Goal: Complete application form: Complete application form

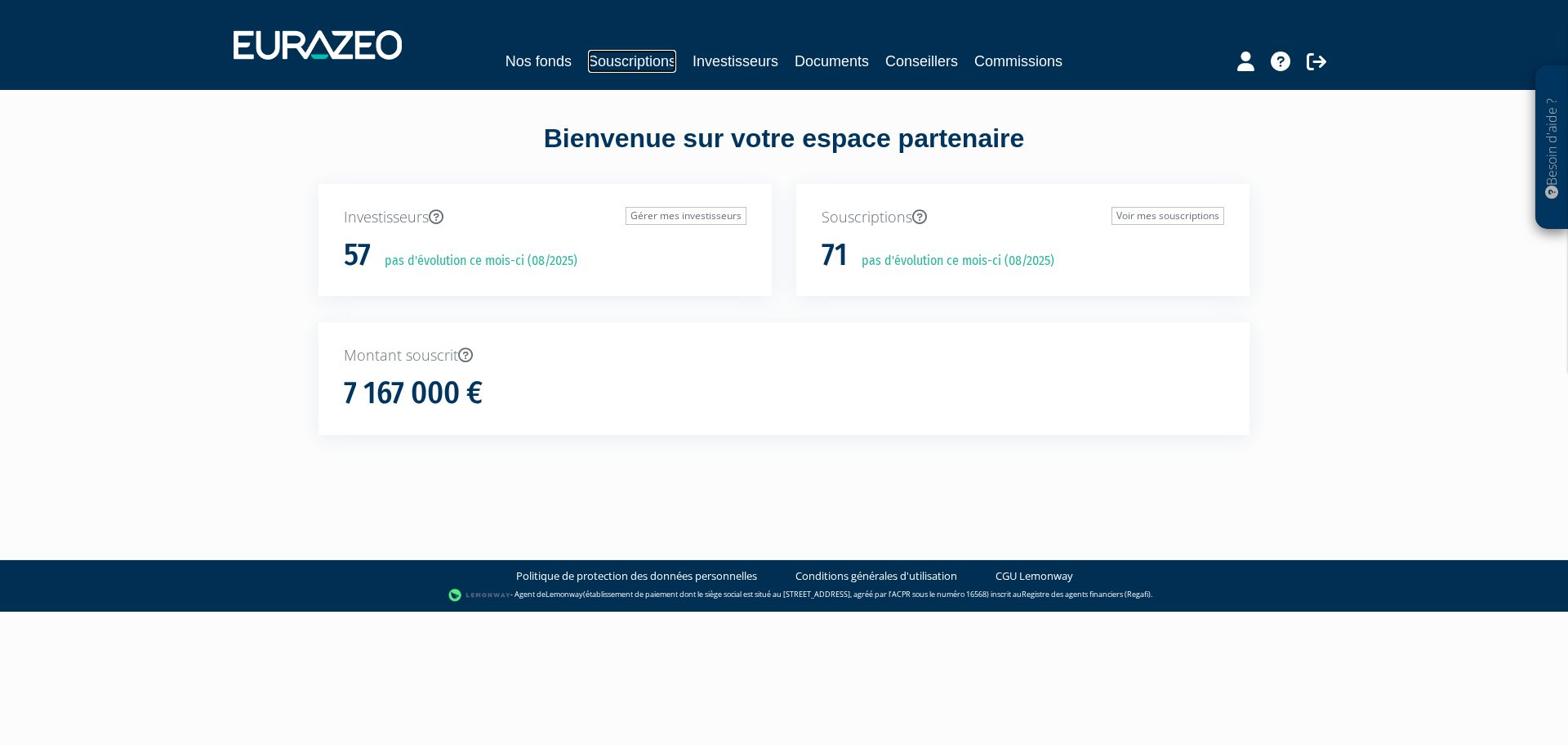
click at [655, 61] on link "Souscriptions" at bounding box center [631, 61] width 88 height 23
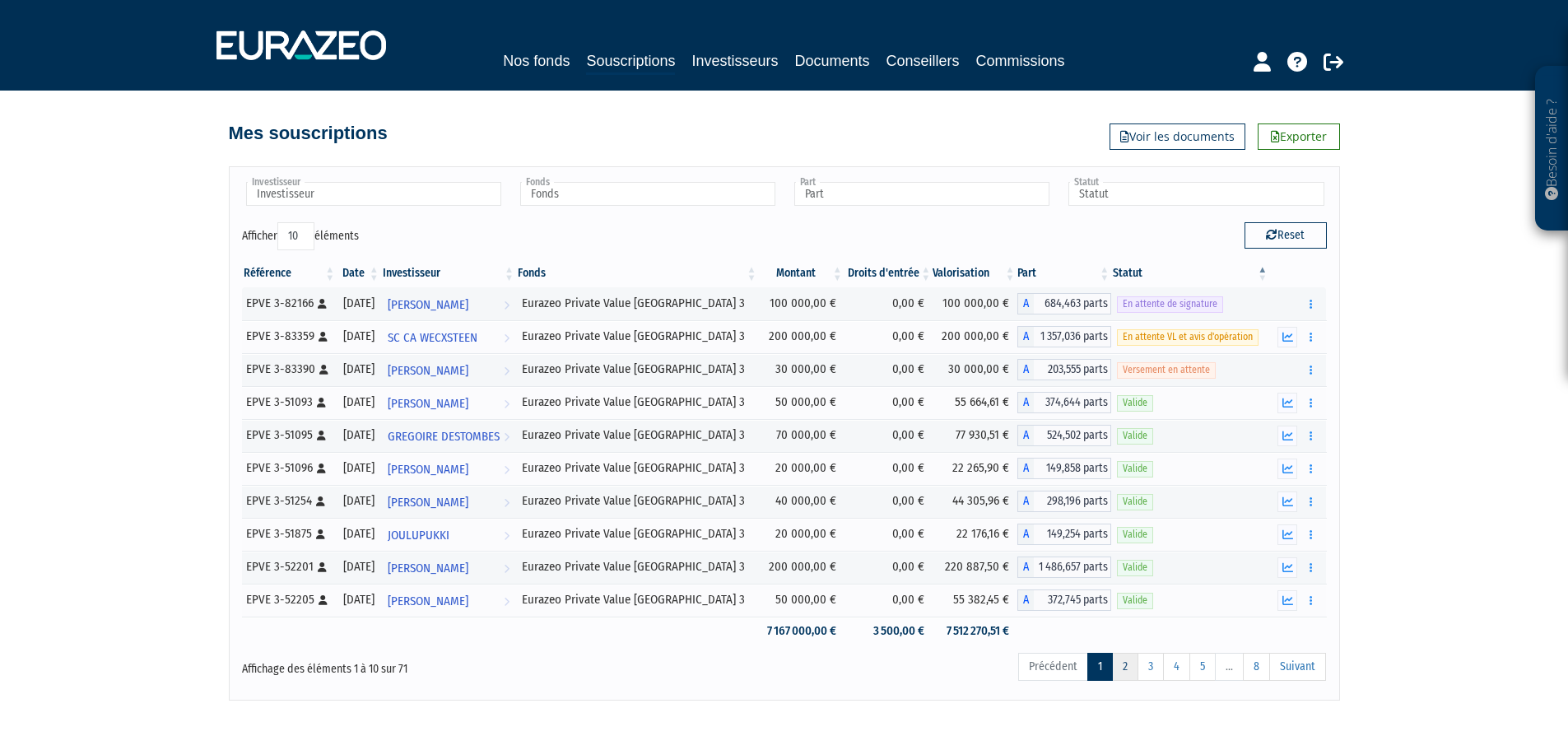
click at [1130, 669] on link "2" at bounding box center [1125, 667] width 27 height 28
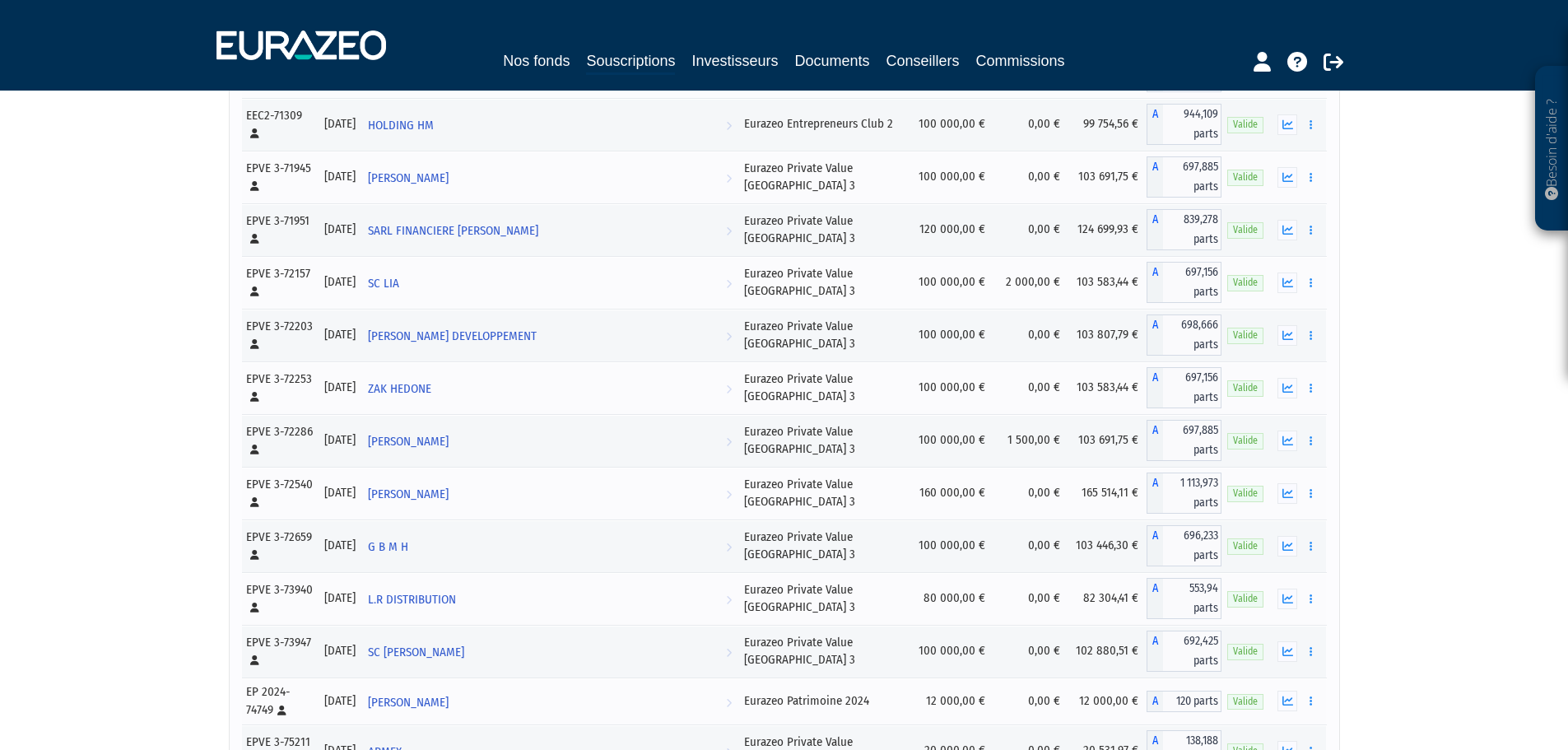
scroll to position [1646, 0]
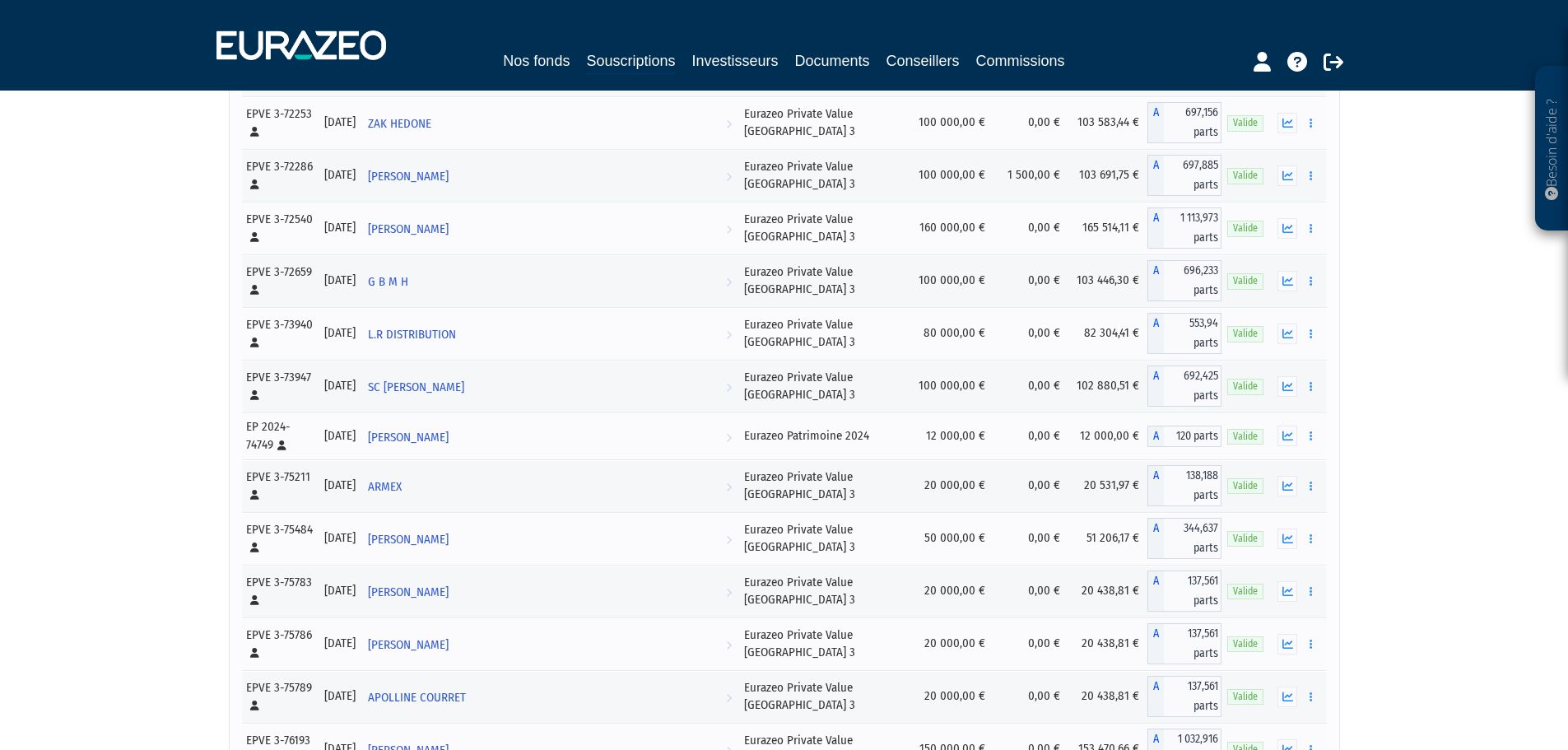
scroll to position [1421, 0]
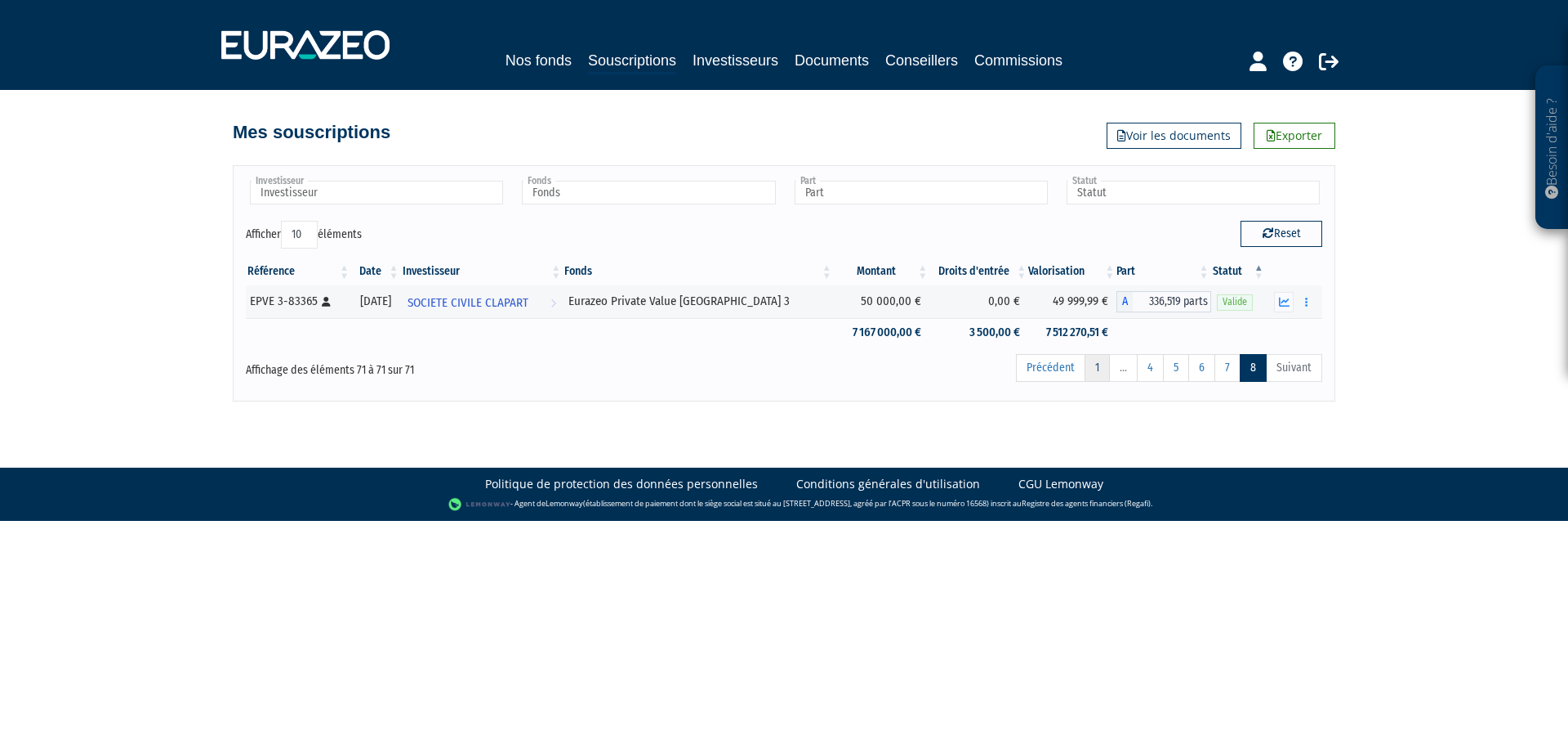
click at [1103, 364] on link "1" at bounding box center [1098, 368] width 26 height 28
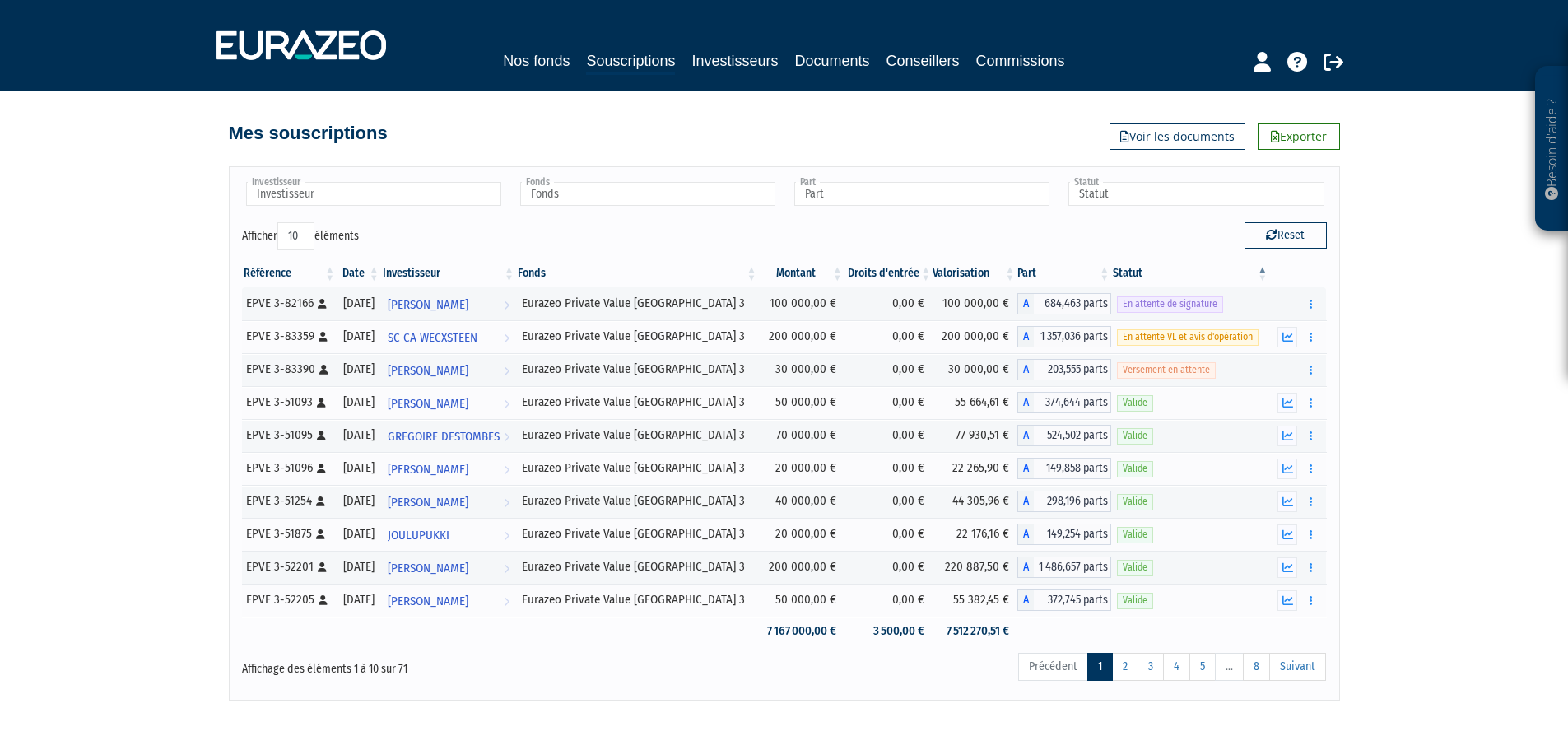
scroll to position [71, 0]
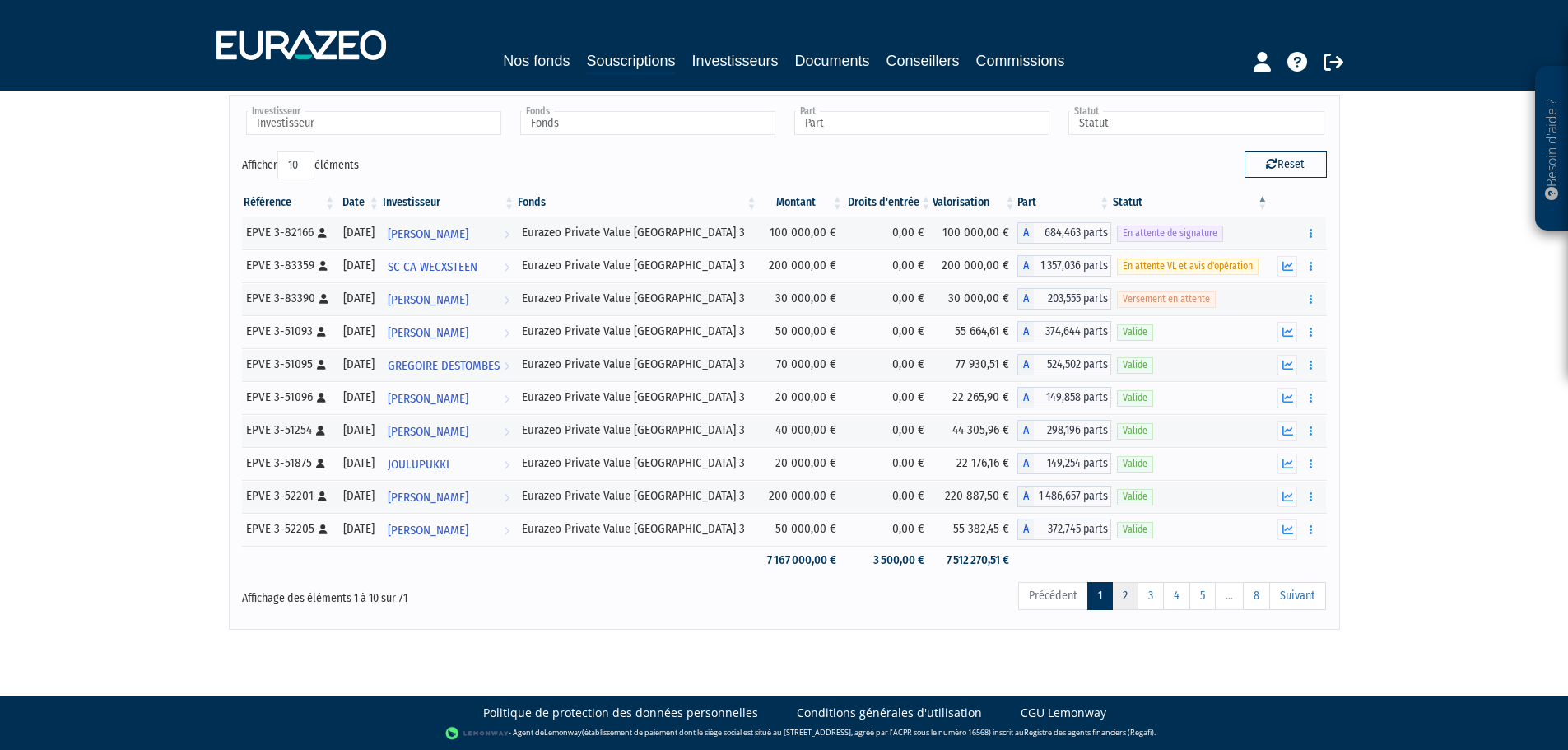
click at [1125, 594] on link "2" at bounding box center [1125, 596] width 27 height 28
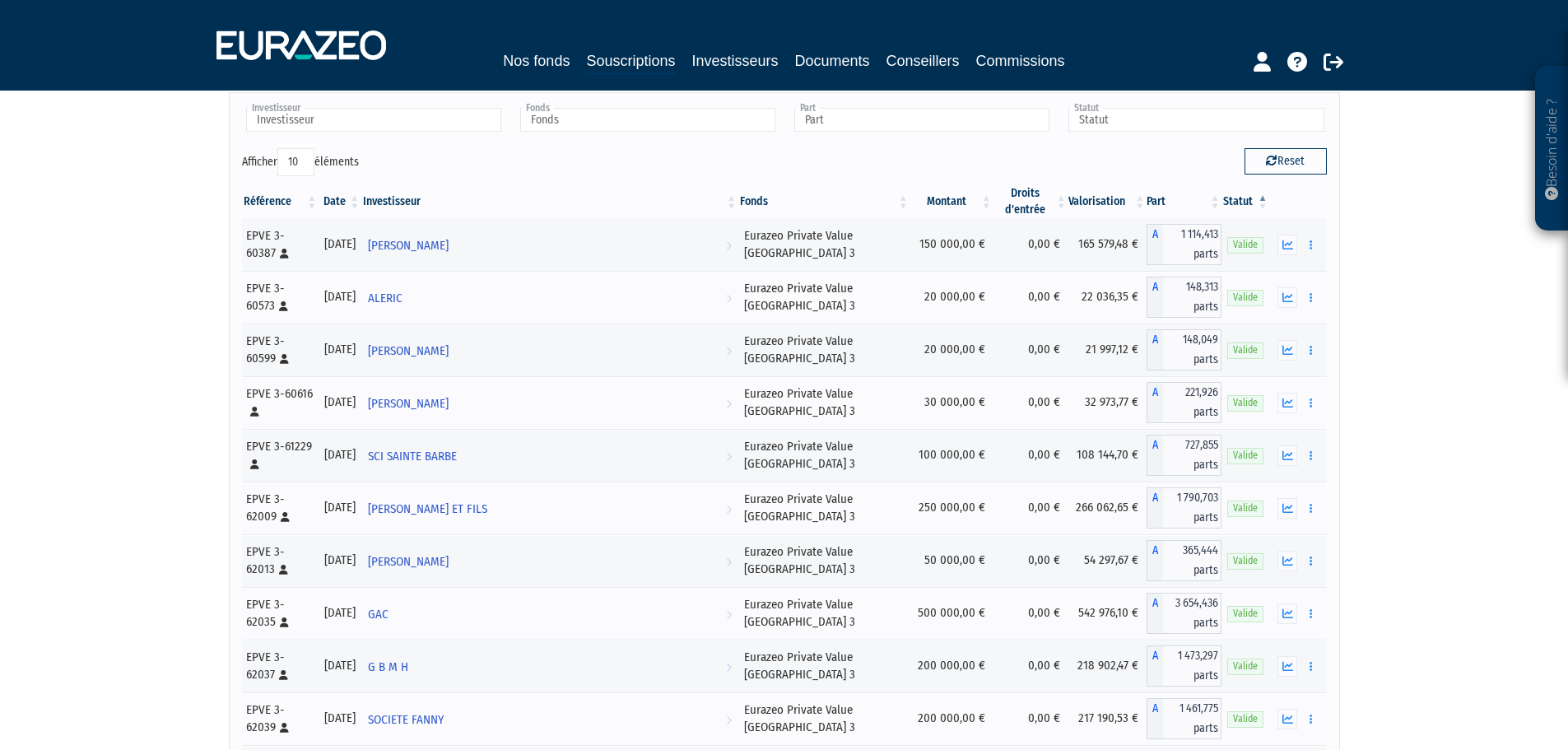
scroll to position [0, 0]
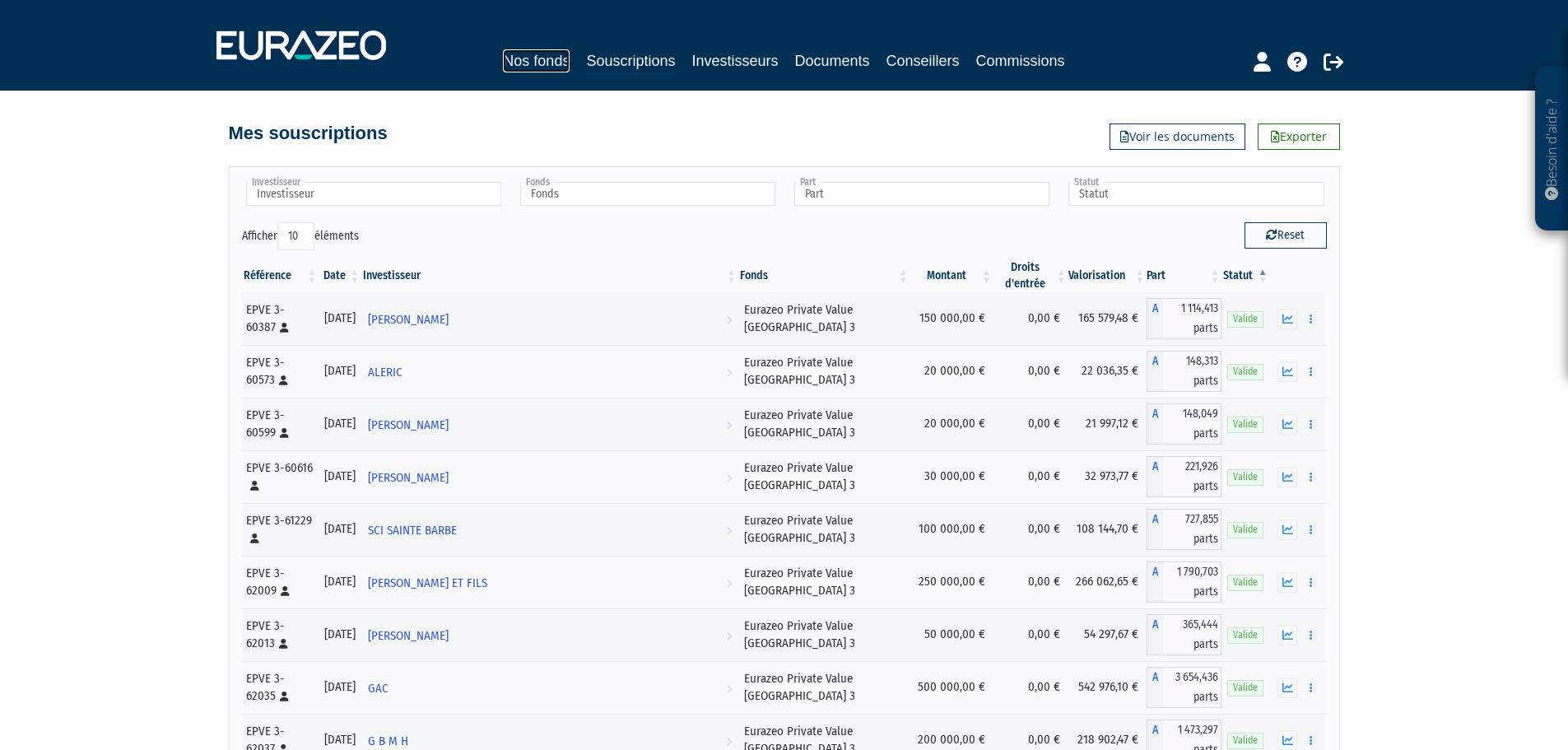
click at [555, 56] on link "Nos fonds" at bounding box center [536, 61] width 67 height 23
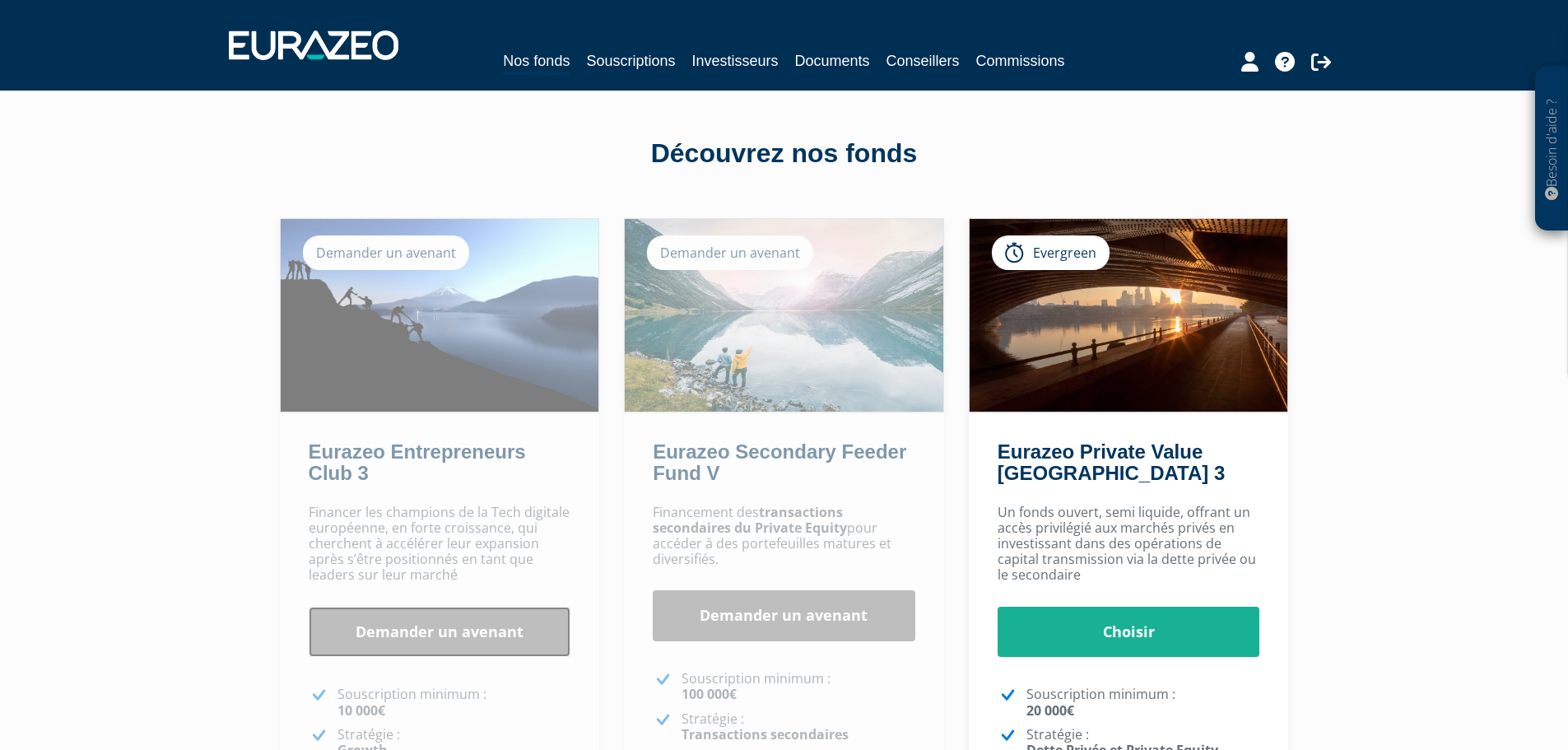
click at [416, 636] on link "Demander un avenant" at bounding box center [440, 631] width 262 height 51
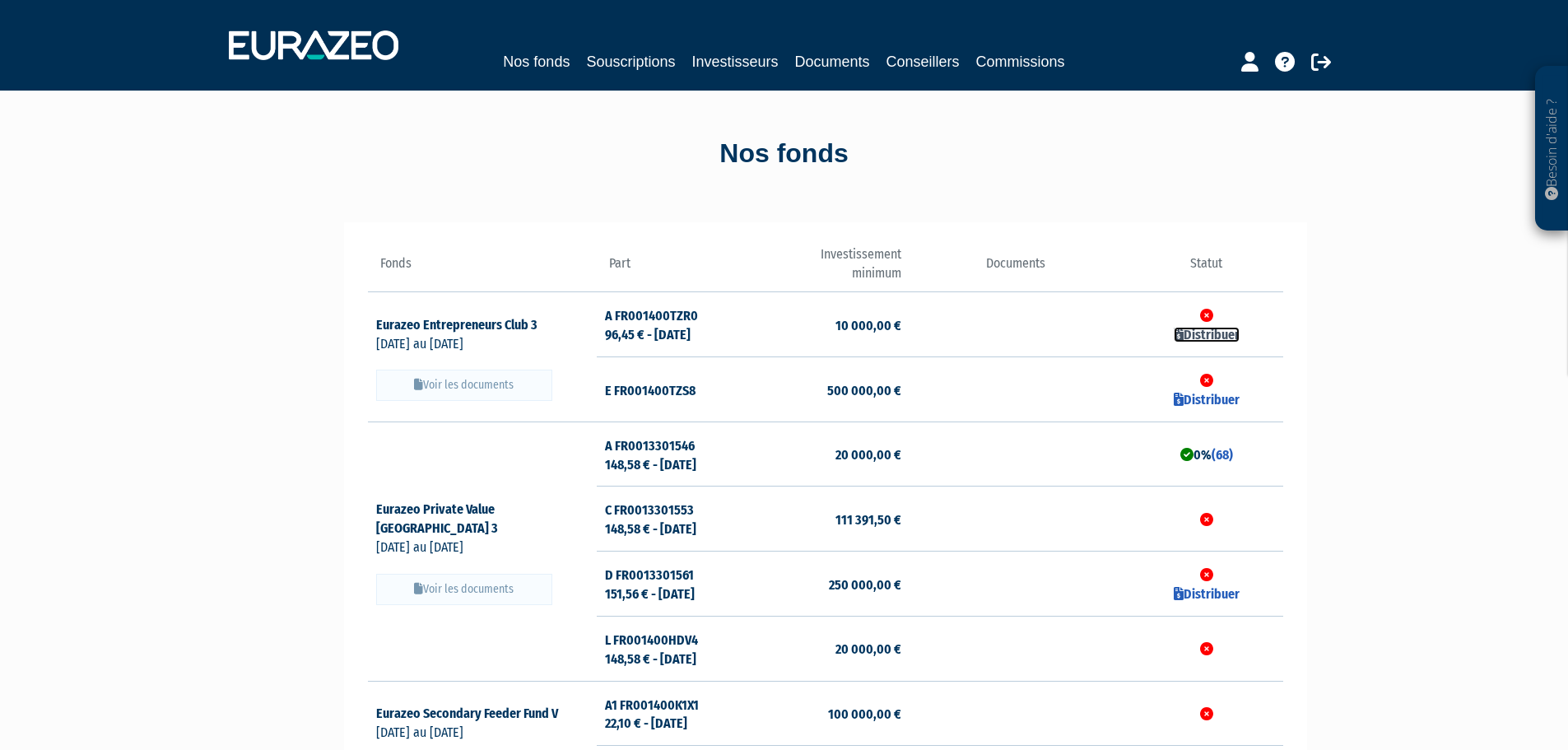
click at [1210, 334] on link "Distribuer" at bounding box center [1206, 335] width 66 height 16
checkbox input "true"
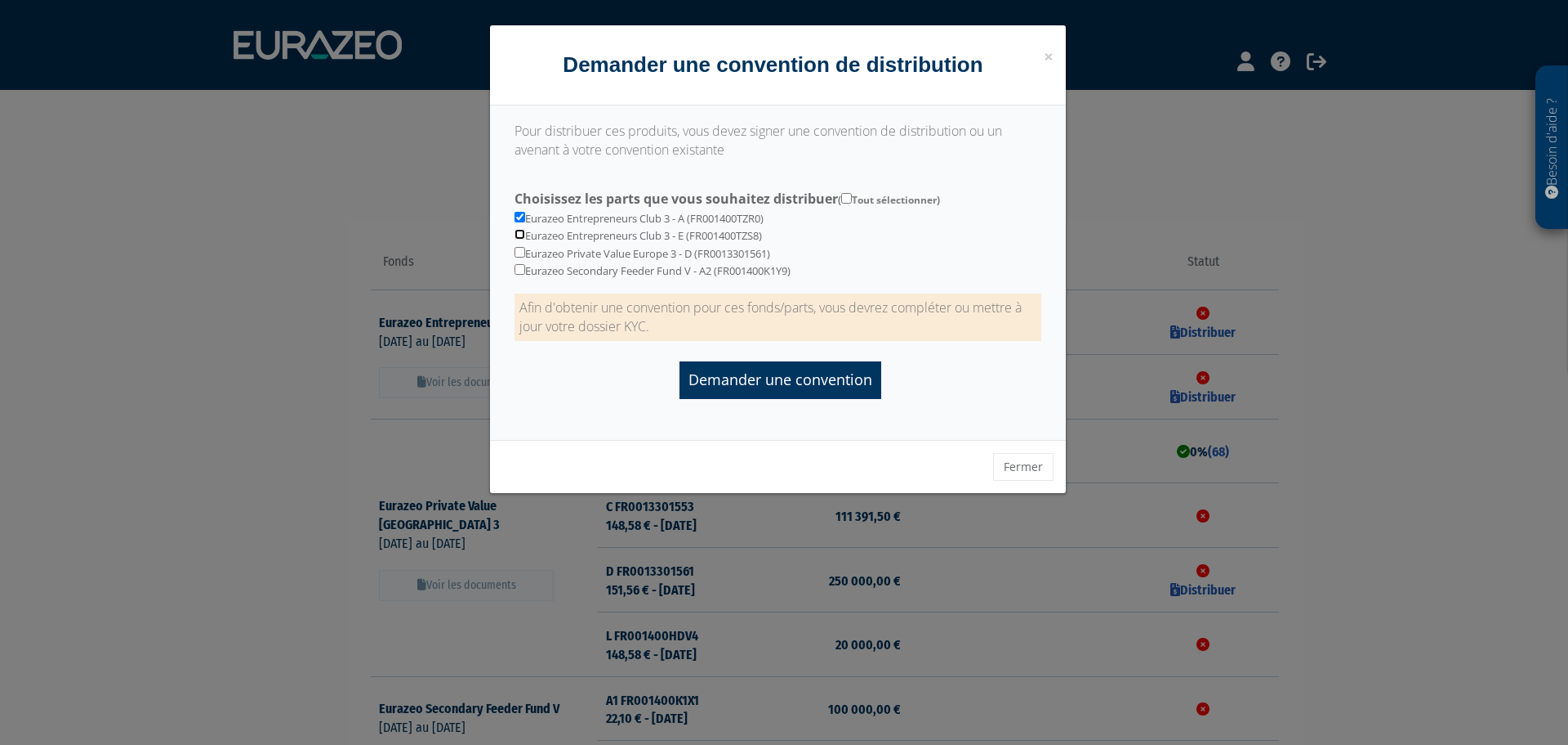
click at [521, 235] on input "checkbox" at bounding box center [520, 234] width 11 height 11
checkbox input "true"
click at [521, 269] on input "checkbox" at bounding box center [520, 269] width 11 height 11
checkbox input "true"
click at [791, 387] on input "Demander une convention" at bounding box center [780, 379] width 202 height 37
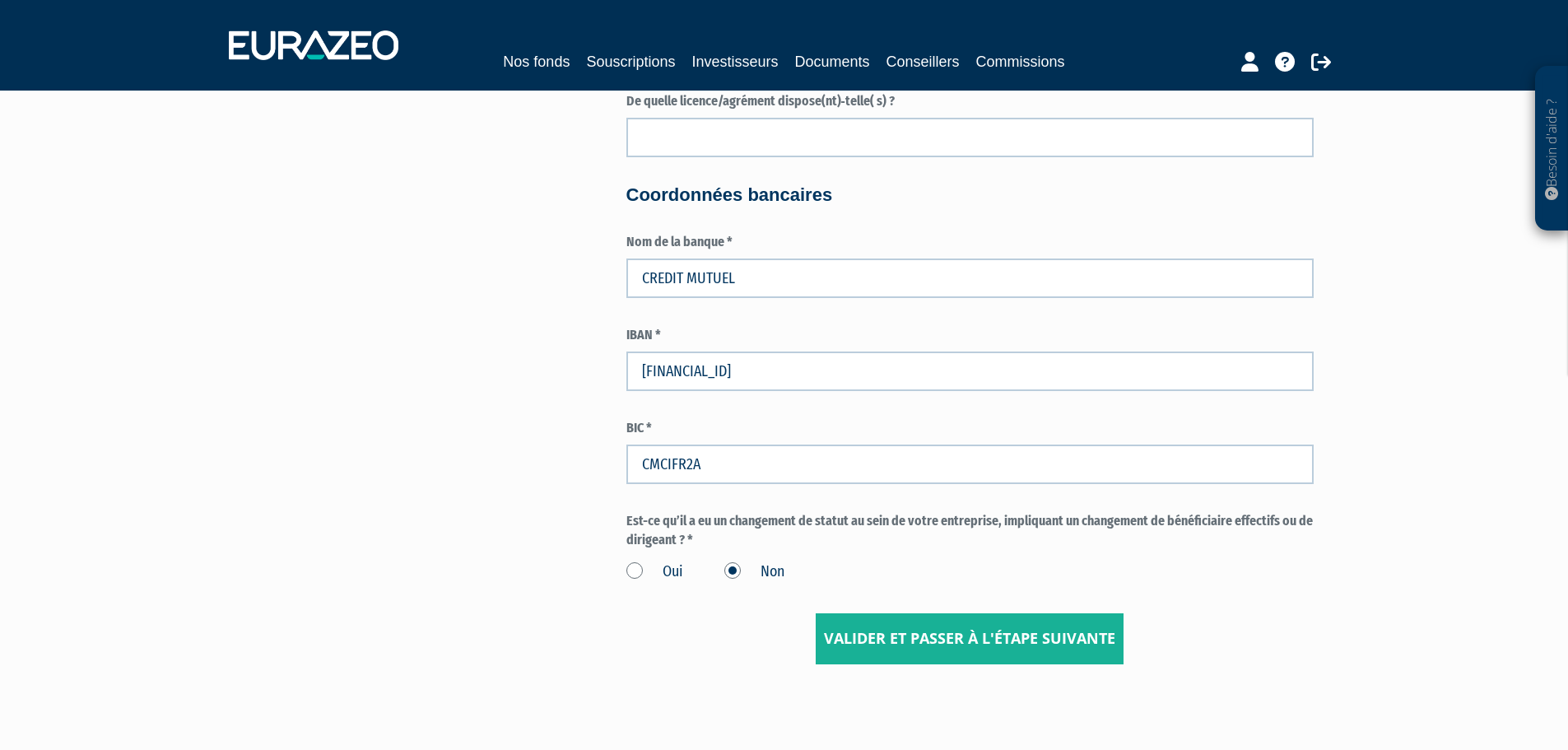
scroll to position [3062, 0]
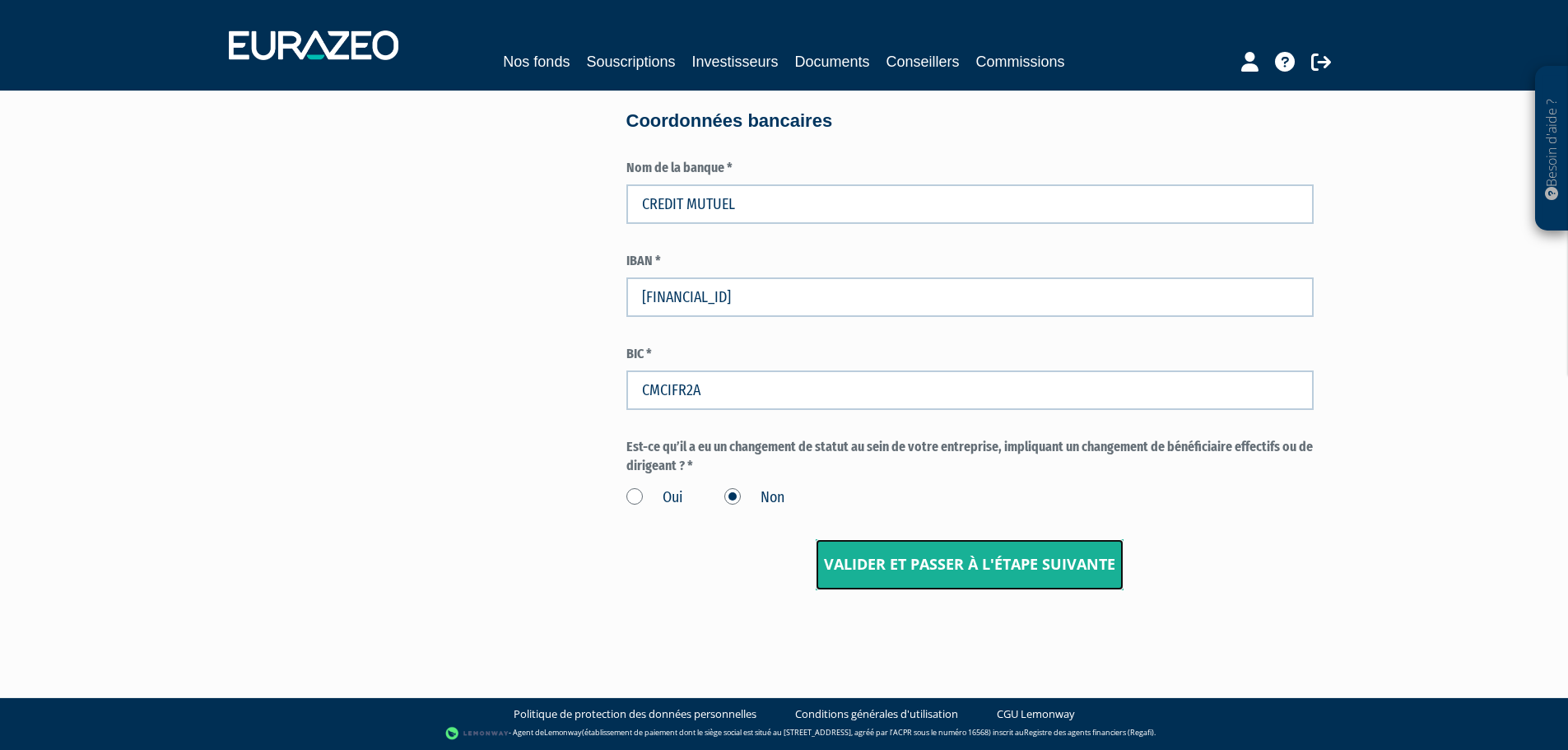
click at [997, 569] on input "Valider et passer à l'étape suivante" at bounding box center [970, 564] width 308 height 51
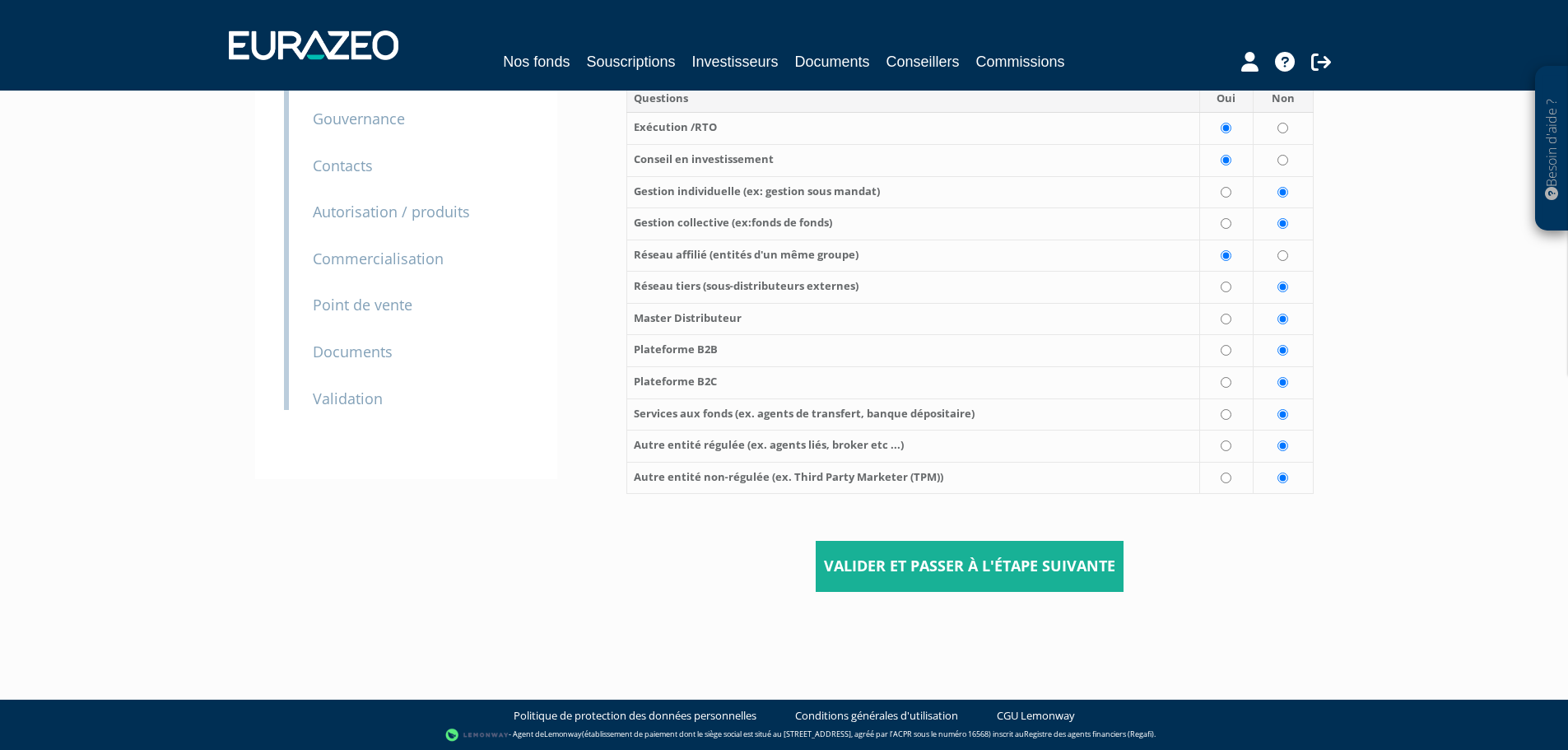
scroll to position [161, 0]
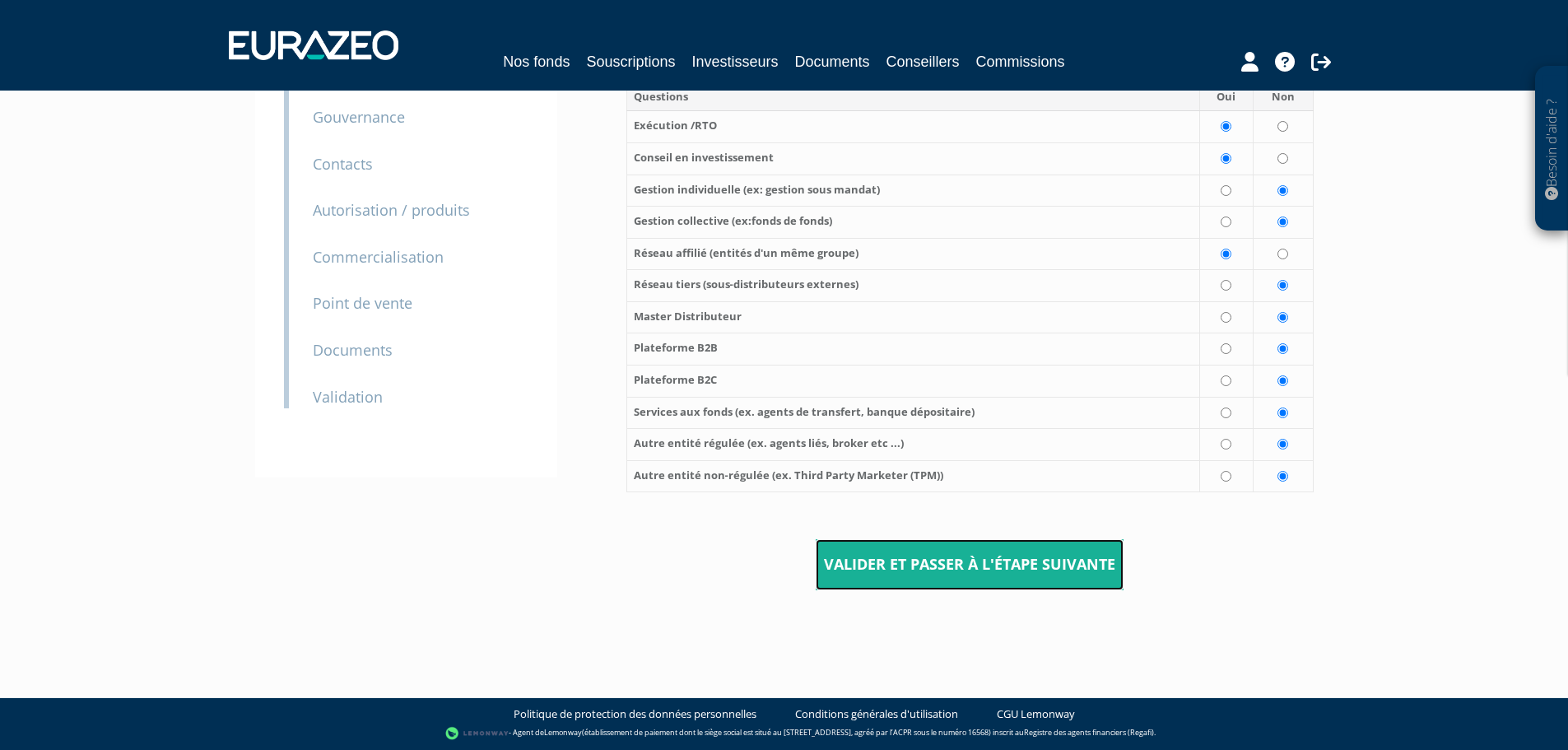
click at [973, 568] on input "Valider et passer à l'étape suivante" at bounding box center [970, 564] width 308 height 51
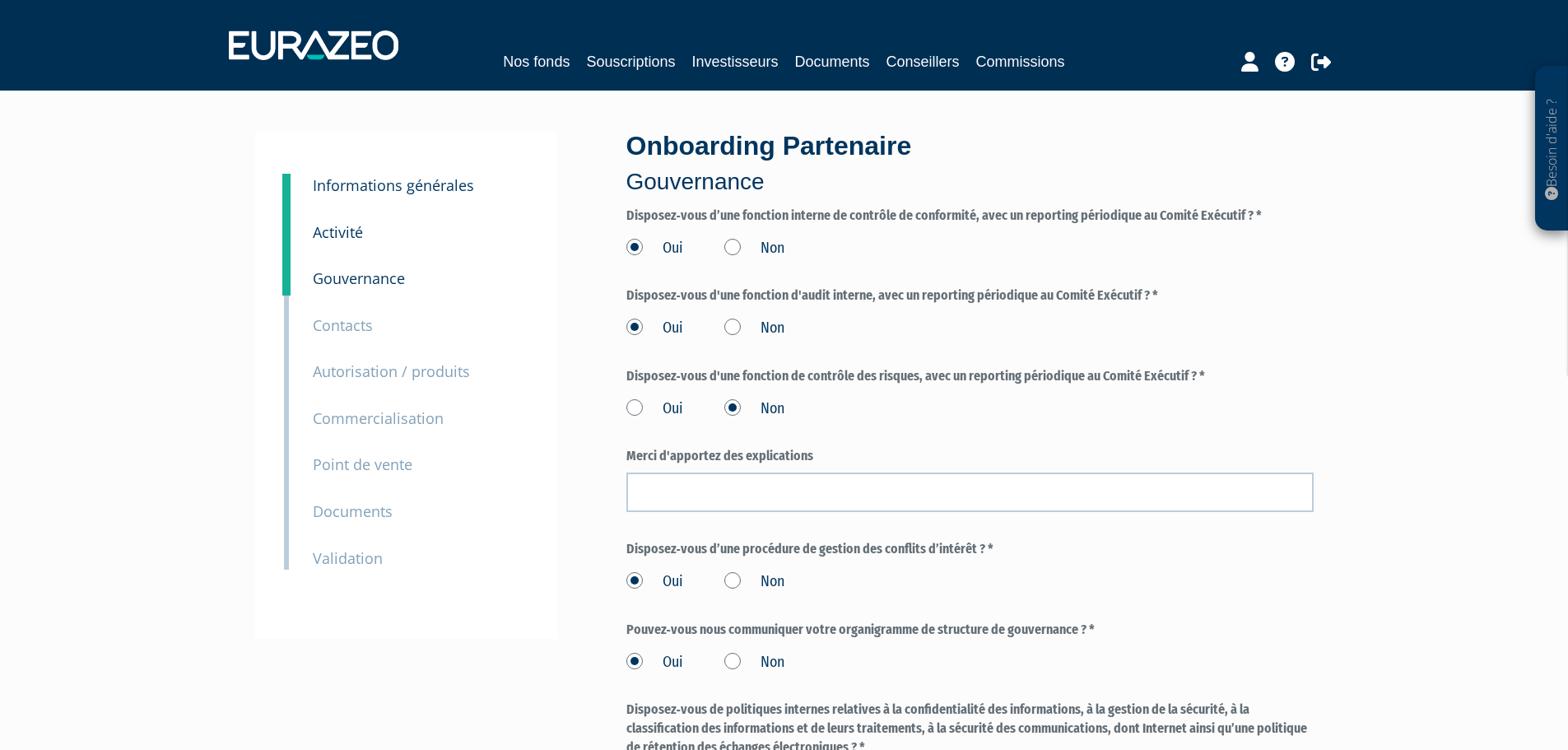
scroll to position [329, 0]
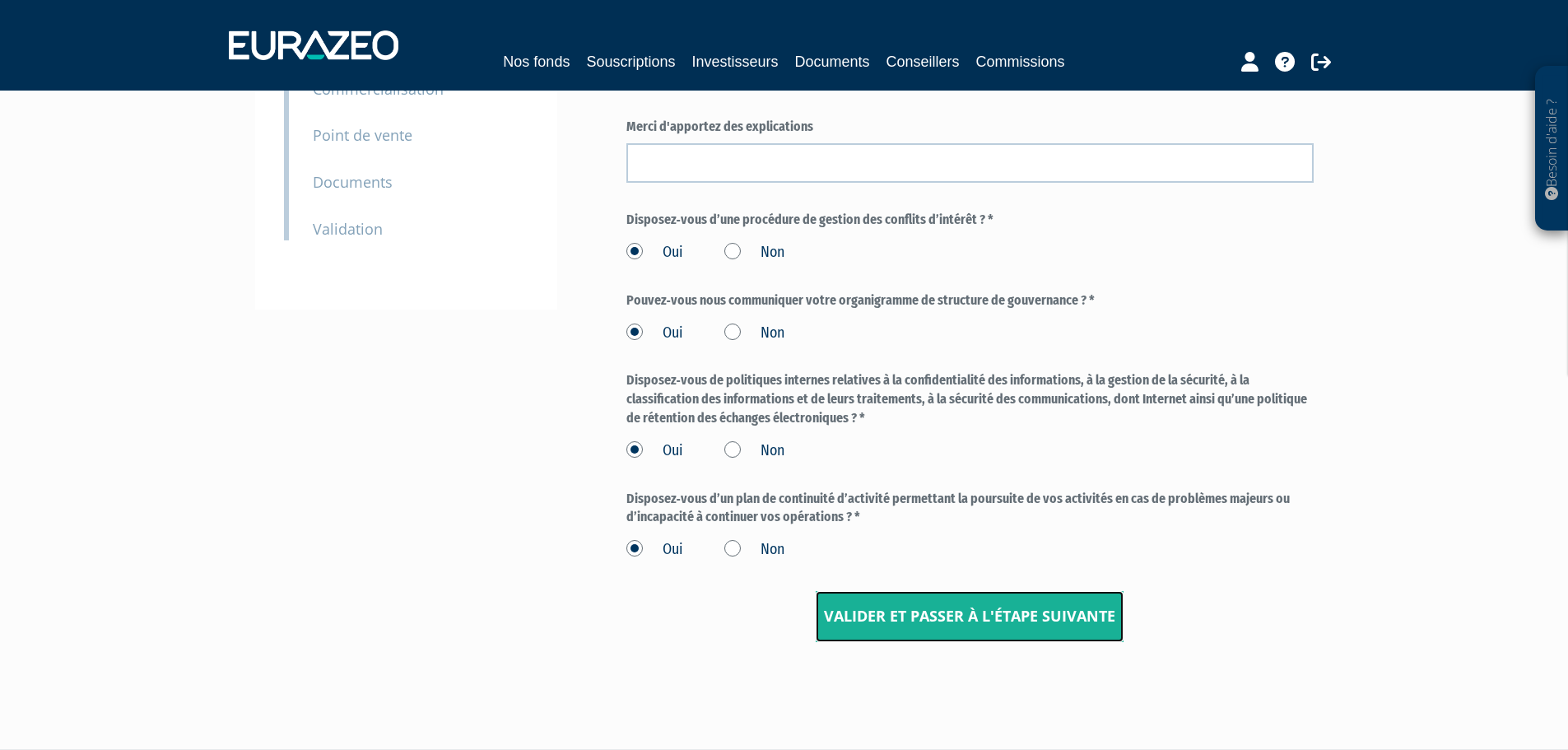
click at [961, 622] on input "Valider et passer à l'étape suivante" at bounding box center [970, 616] width 308 height 51
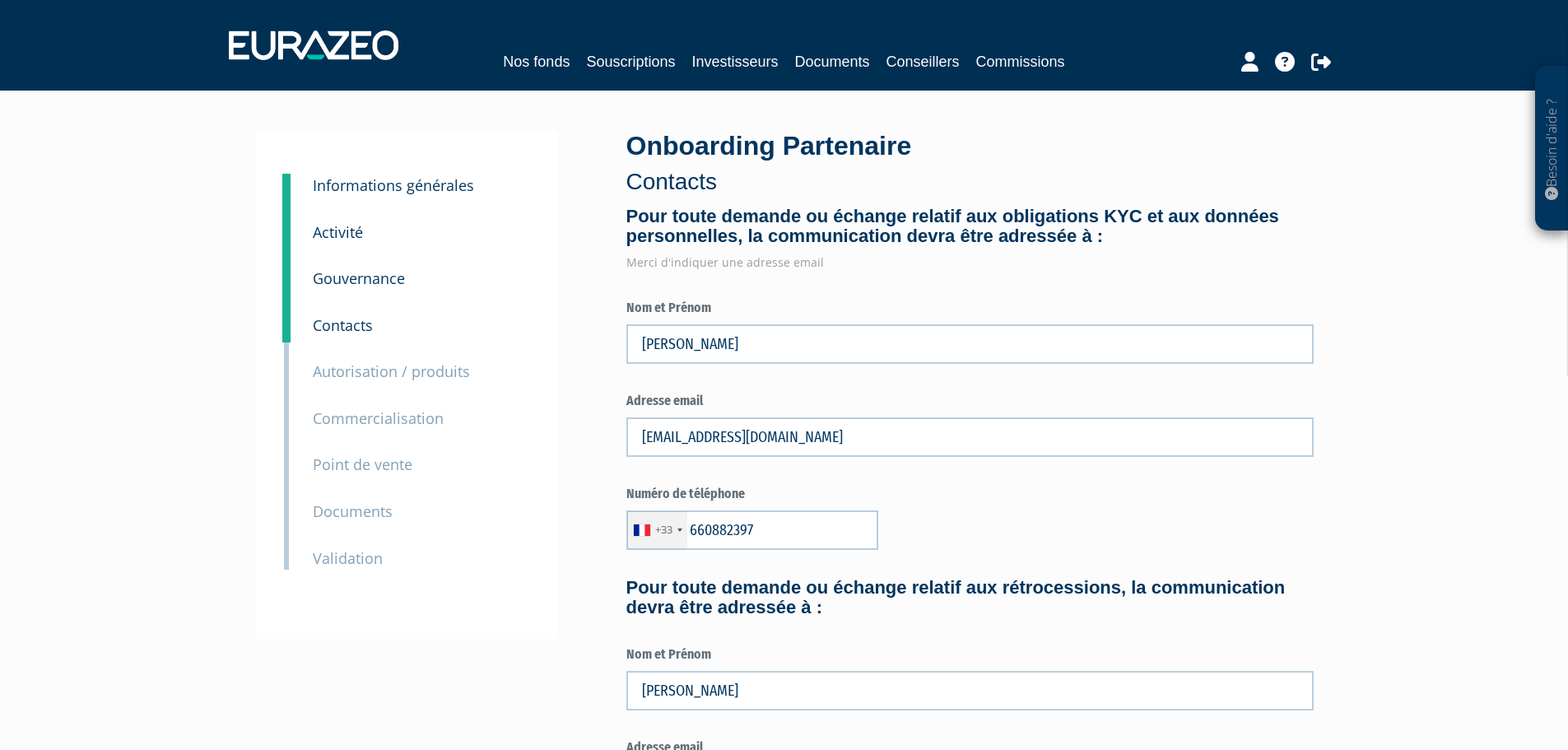
type input "6 60 88 23 97"
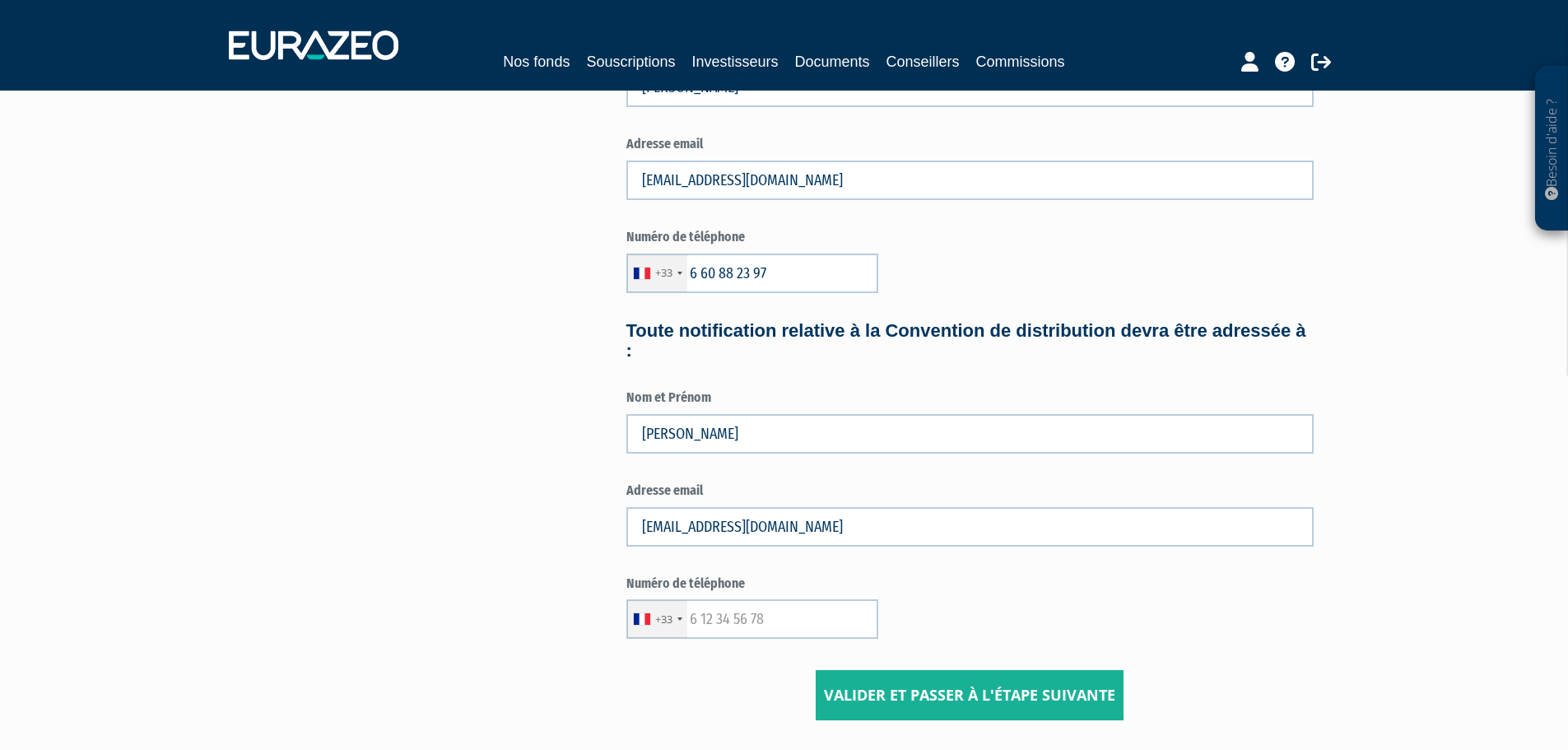
scroll to position [733, 0]
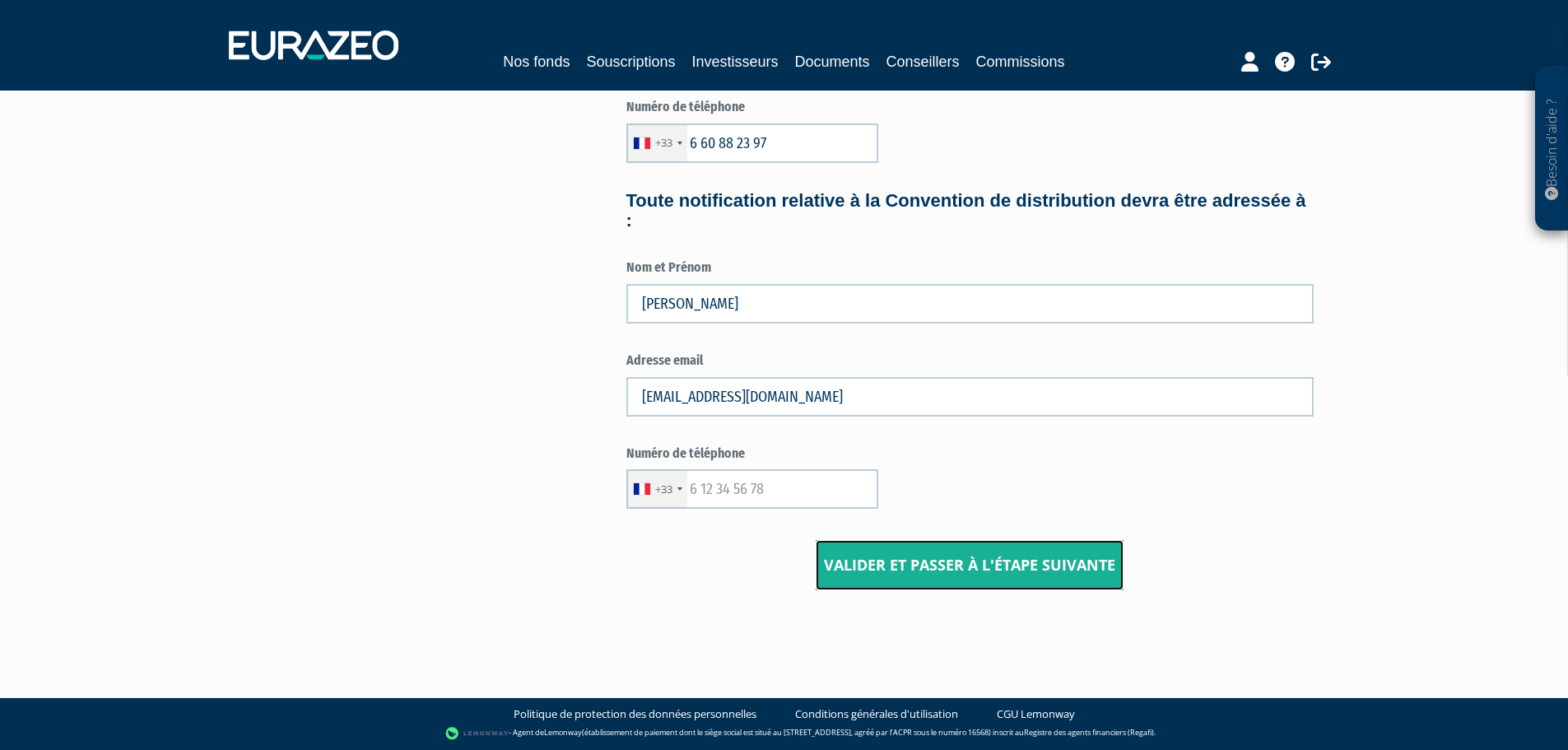
click at [1004, 567] on input "Valider et passer à l'étape suivante" at bounding box center [970, 564] width 308 height 51
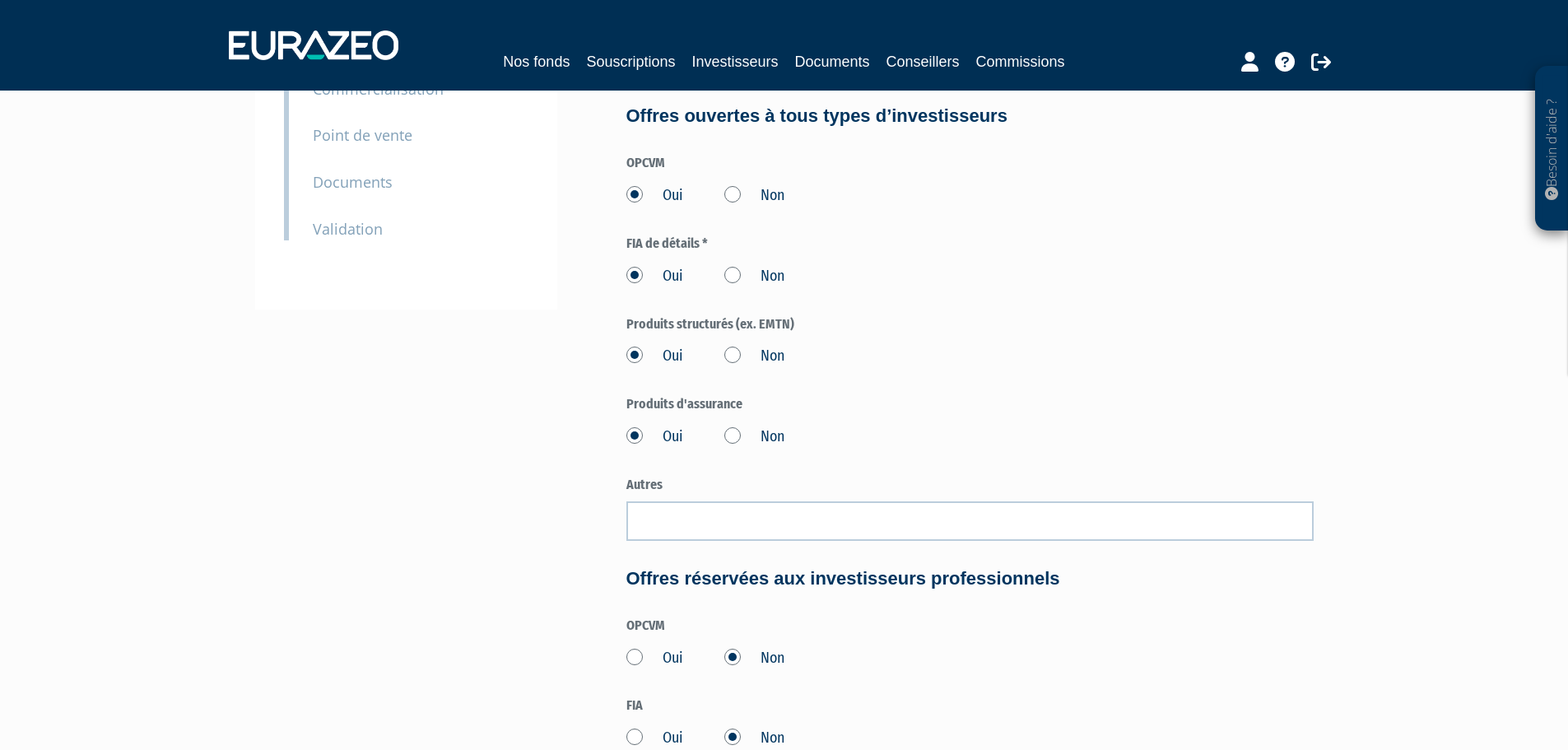
scroll to position [741, 0]
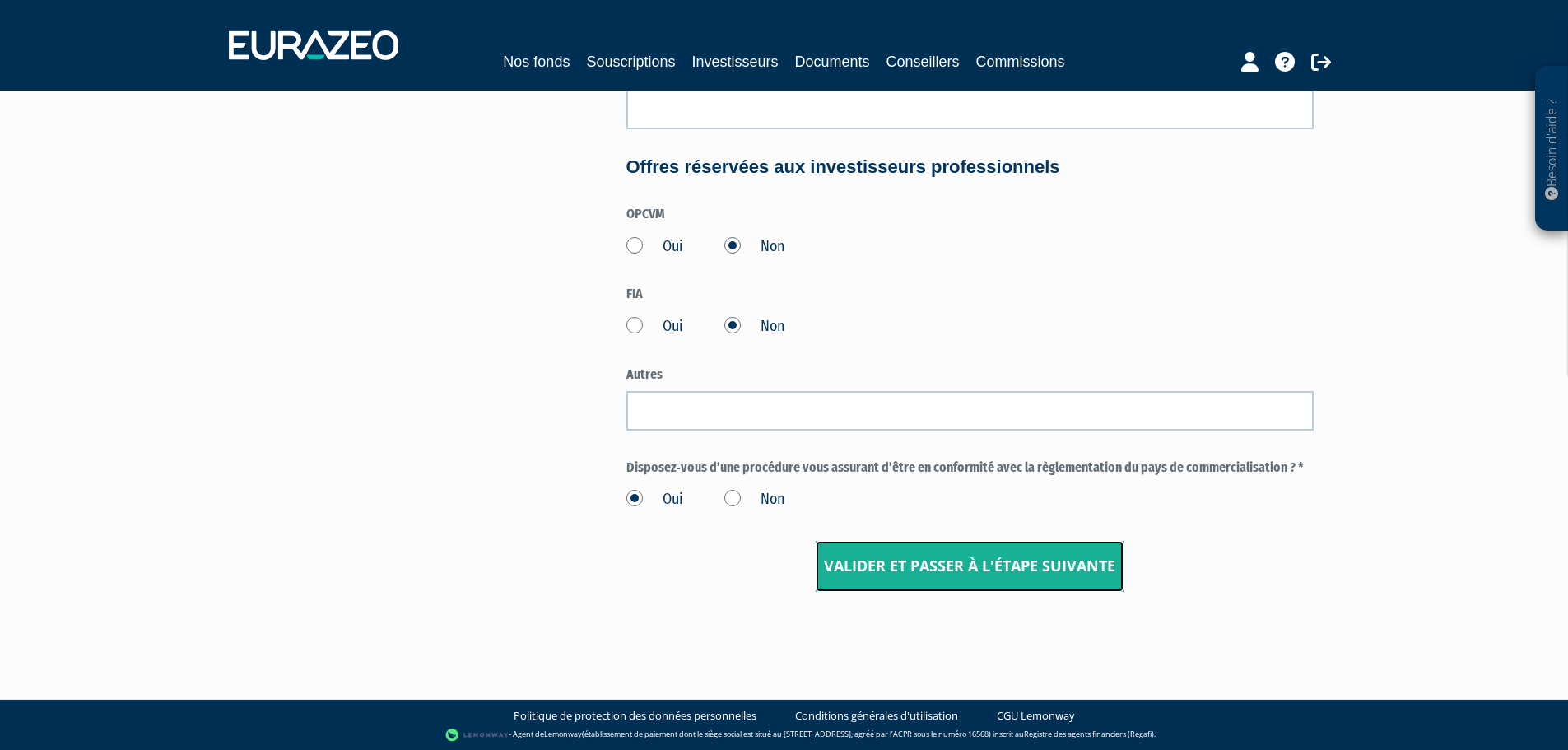
click at [1015, 575] on input "Valider et passer à l'étape suivante" at bounding box center [970, 565] width 308 height 51
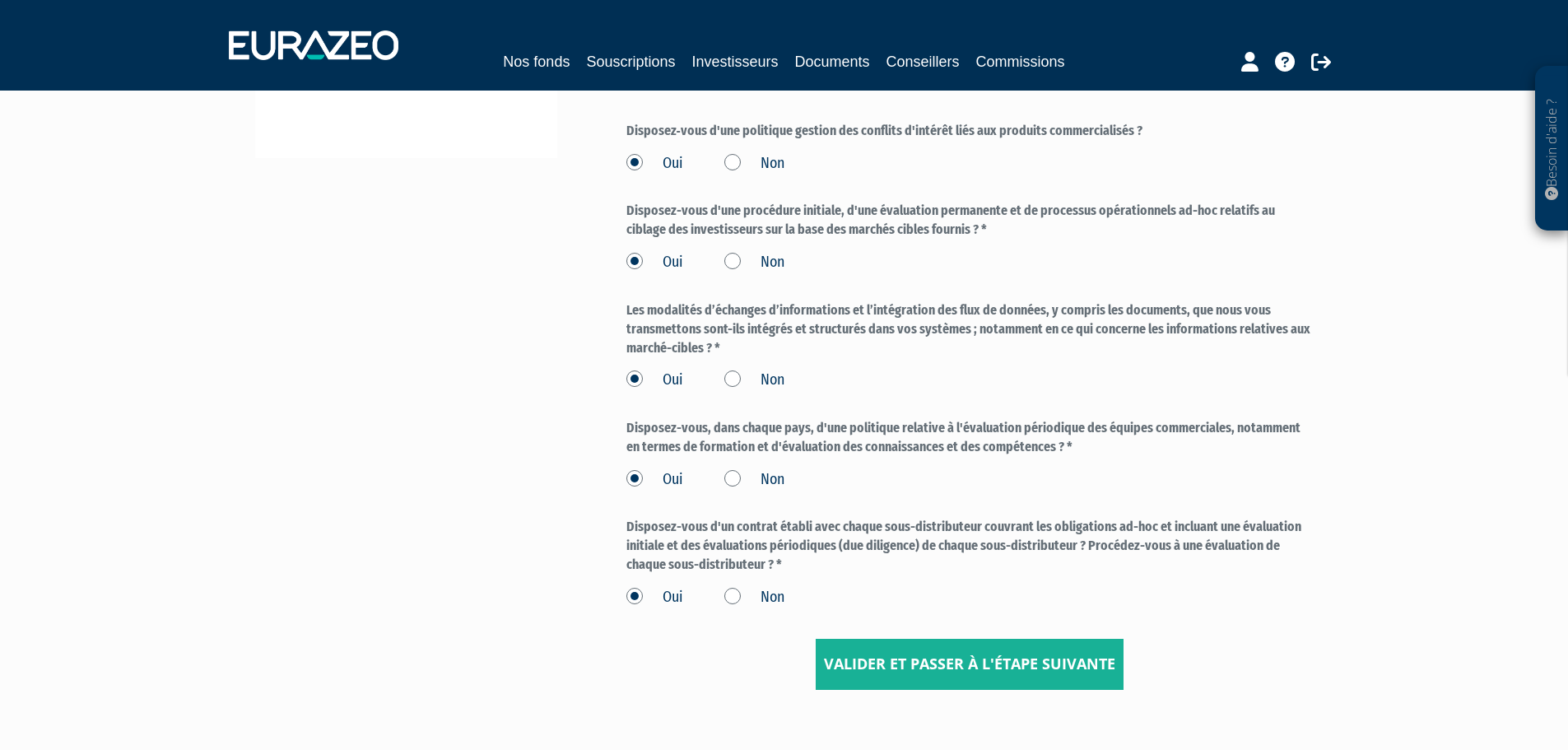
scroll to position [580, 0]
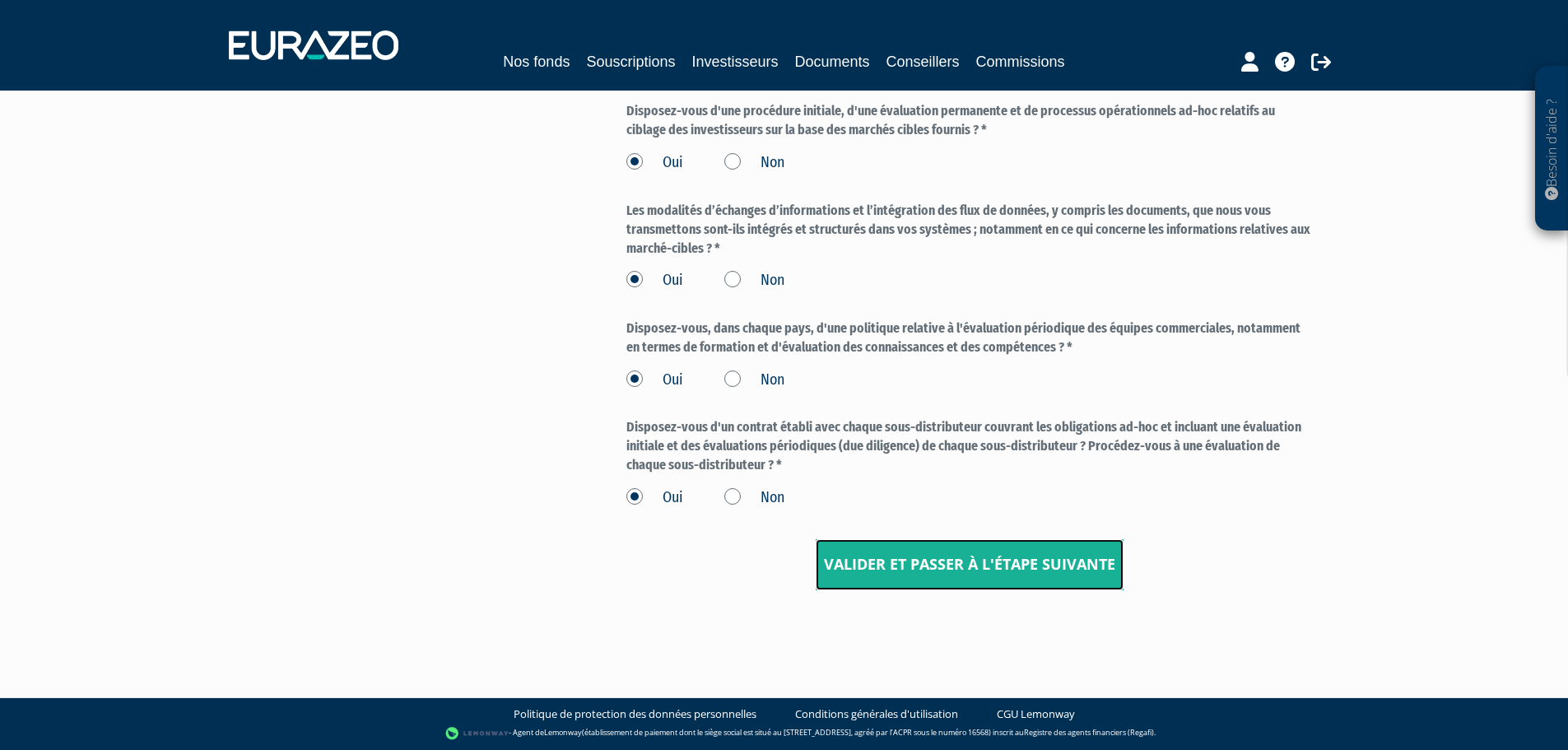
click at [995, 564] on input "Valider et passer à l'étape suivante" at bounding box center [970, 564] width 308 height 51
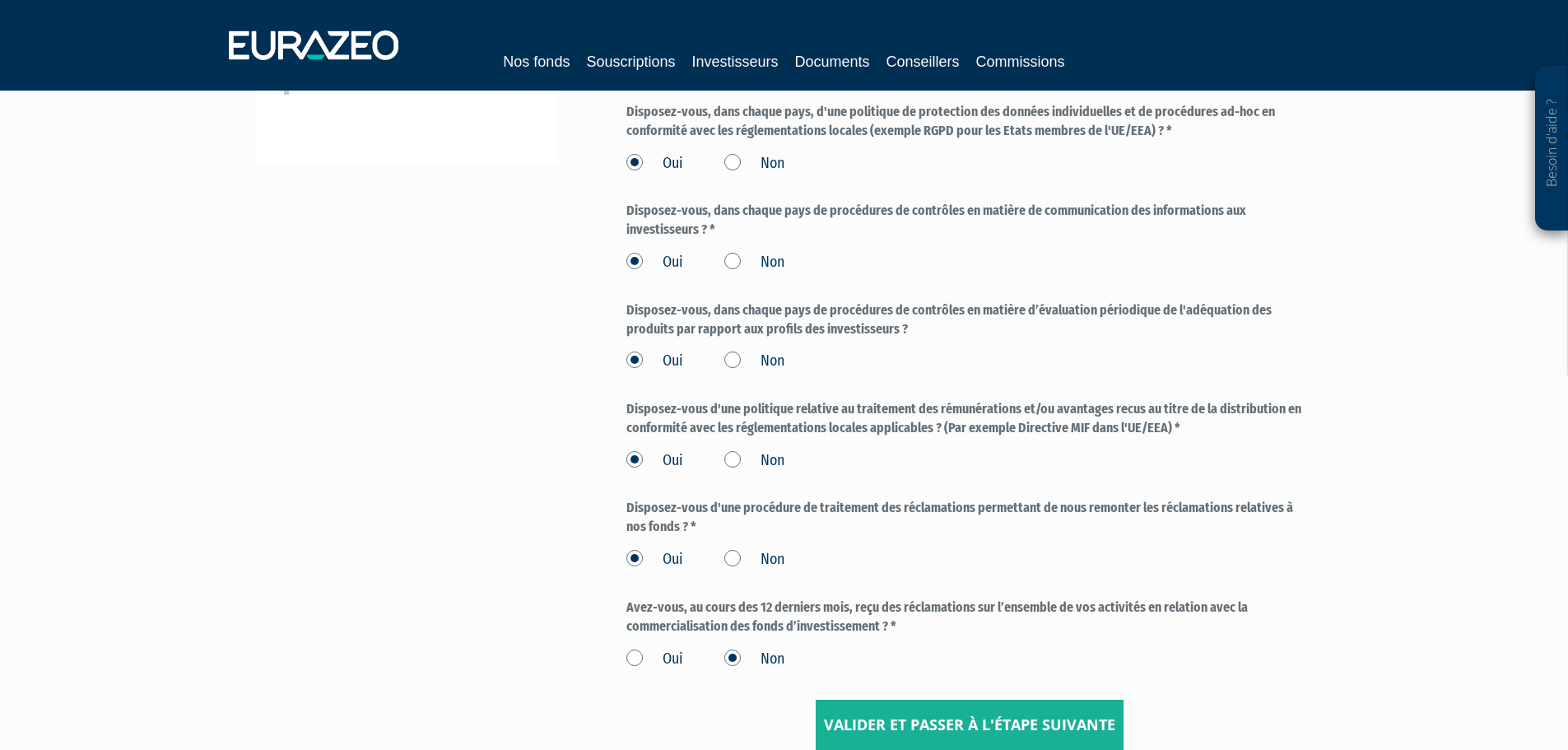
scroll to position [635, 0]
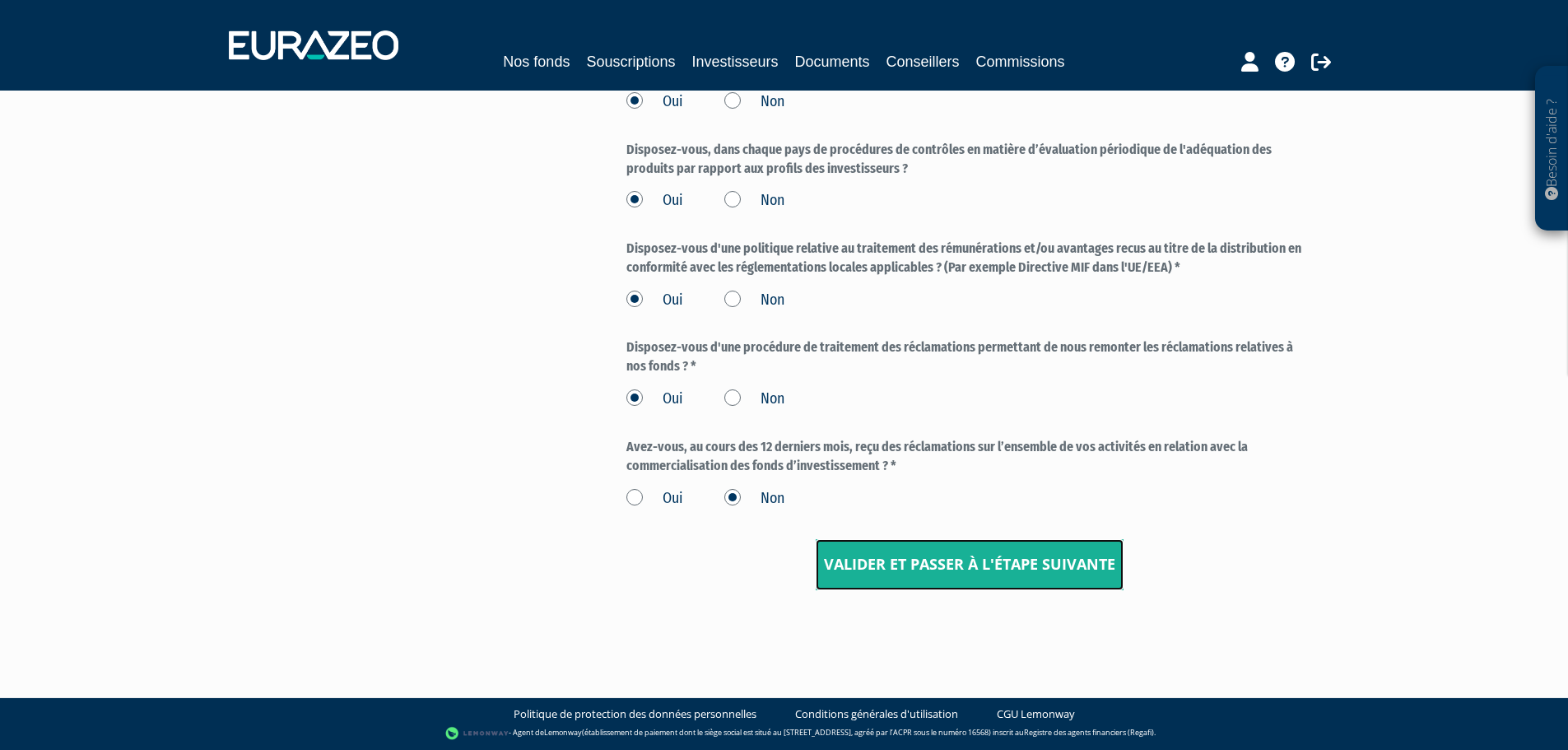
click at [1027, 574] on input "Valider et passer à l'étape suivante" at bounding box center [970, 564] width 308 height 51
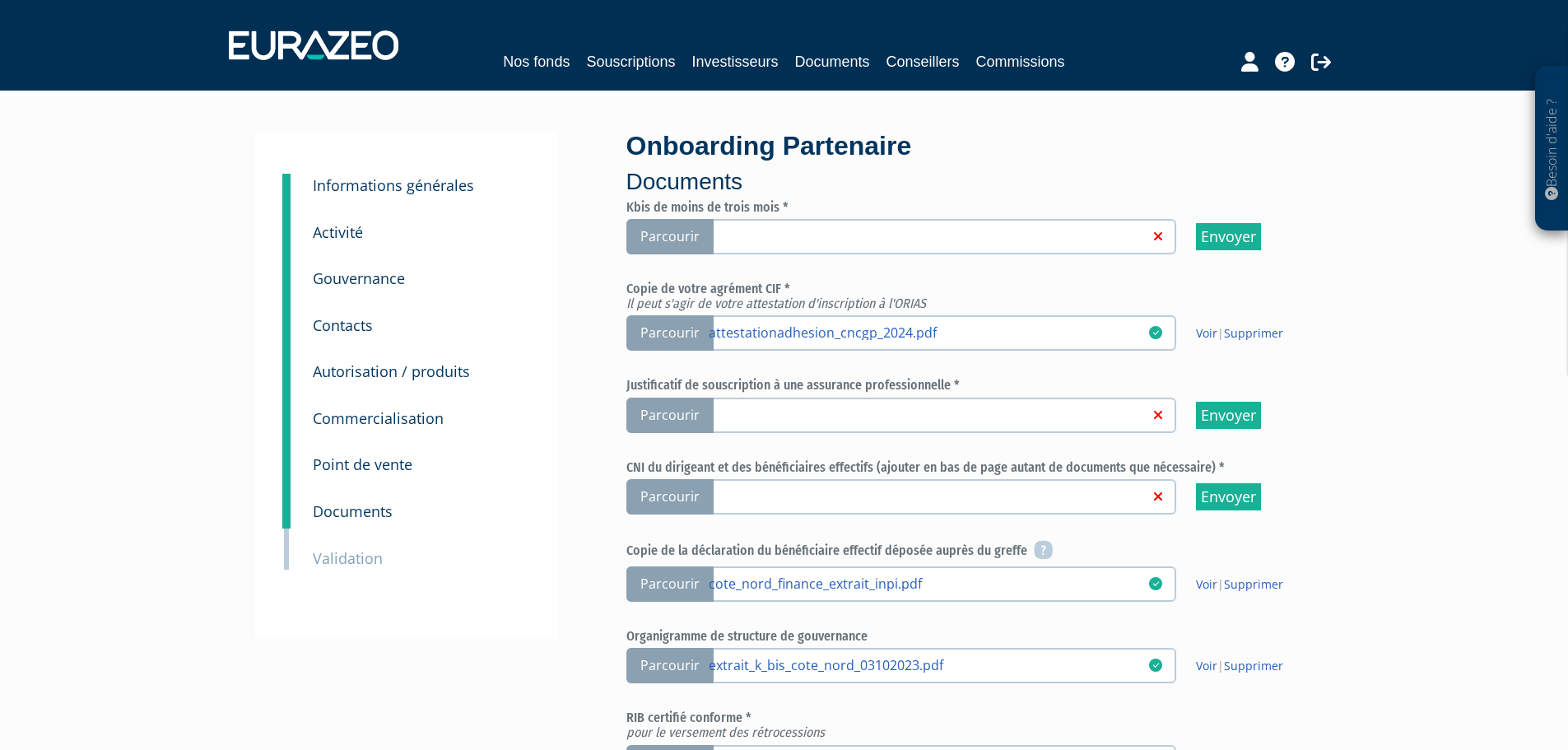
click at [694, 229] on span "Parcourir" at bounding box center [670, 236] width 87 height 36
click at [0, 0] on input "Parcourir" at bounding box center [0, 0] width 0 height 0
click at [662, 496] on span "Parcourir" at bounding box center [670, 497] width 87 height 36
click at [0, 0] on input "Parcourir" at bounding box center [0, 0] width 0 height 0
click at [676, 410] on span "Parcourir" at bounding box center [670, 415] width 87 height 36
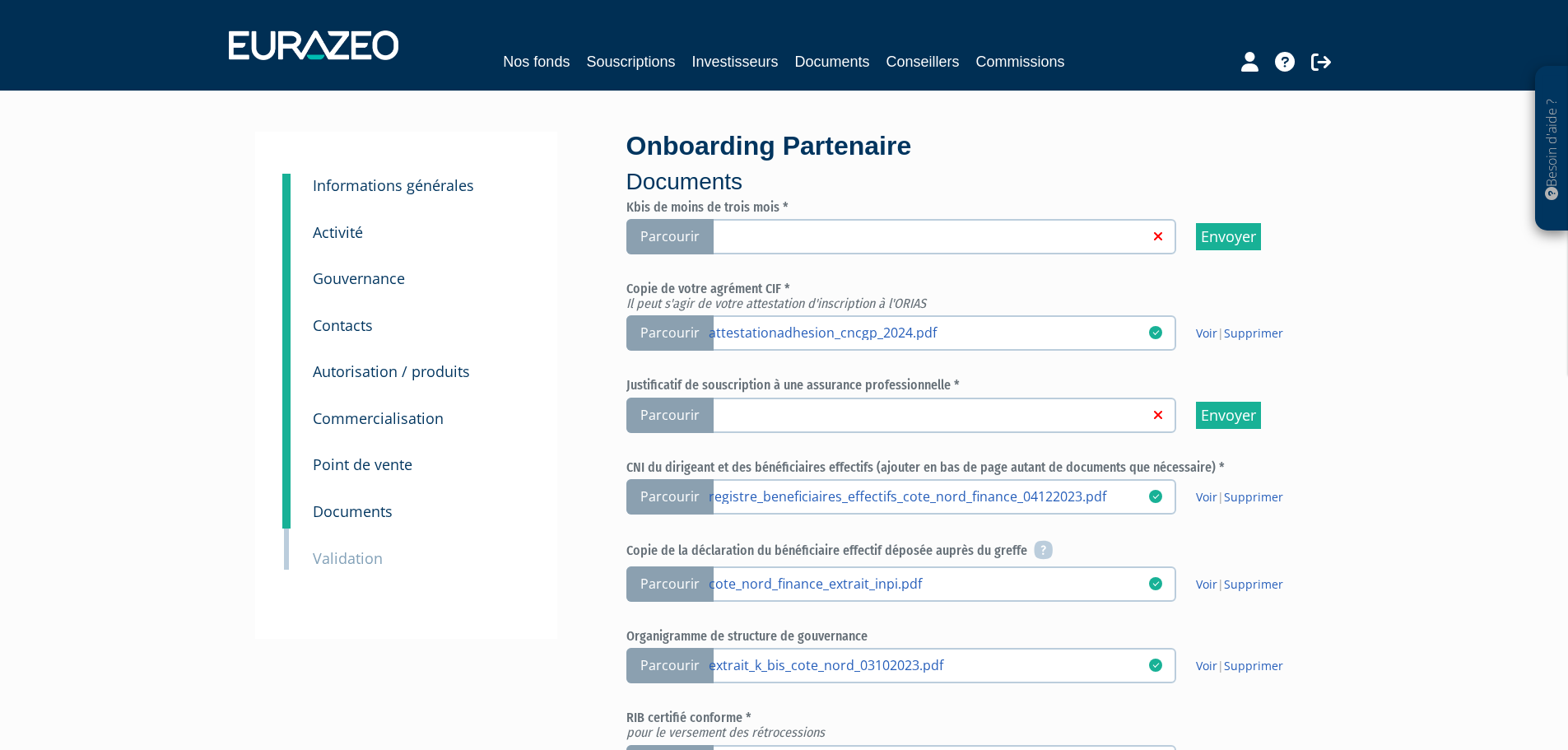
click at [0, 0] on input "Parcourir" at bounding box center [0, 0] width 0 height 0
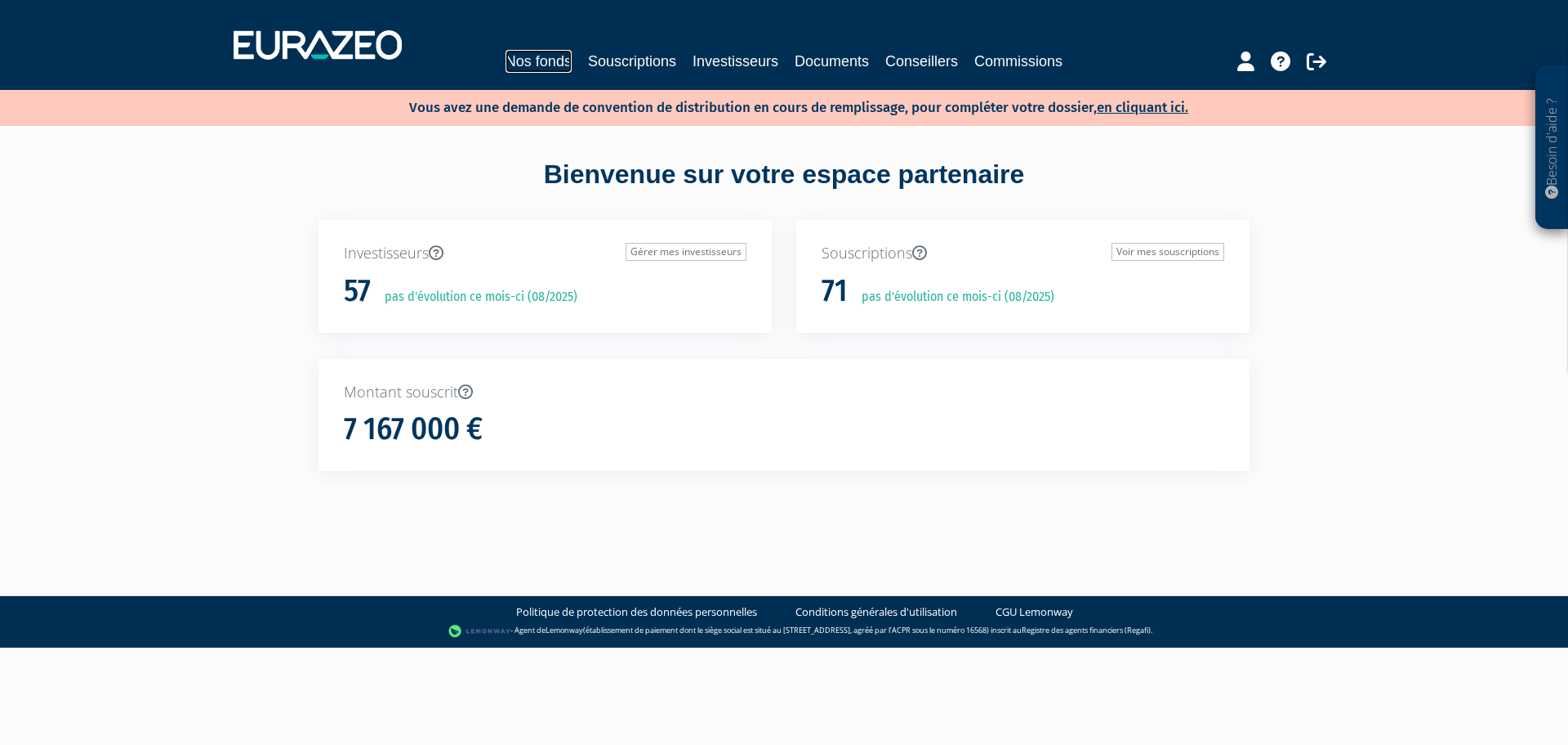
click at [552, 59] on link "Nos fonds" at bounding box center [538, 61] width 66 height 23
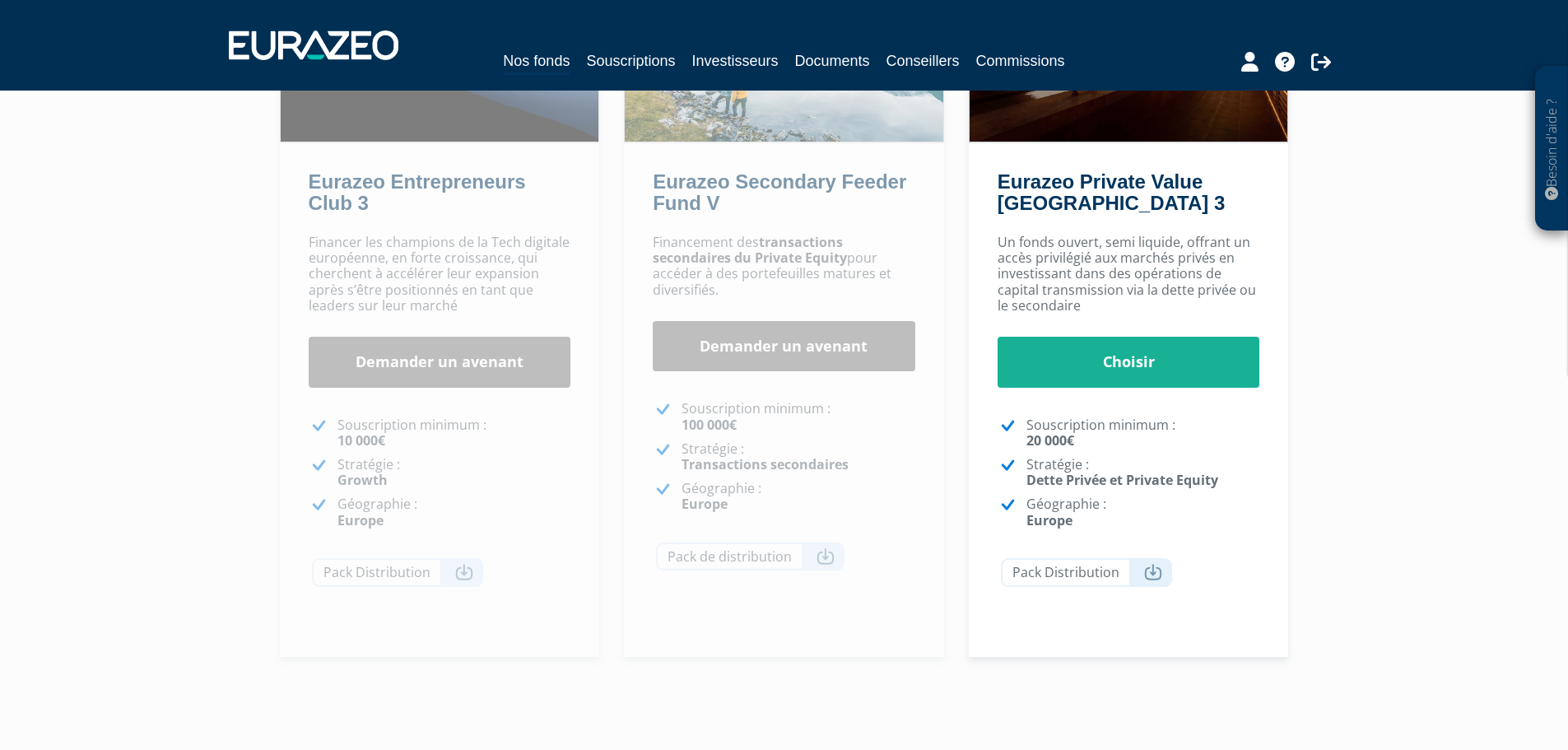
scroll to position [329, 0]
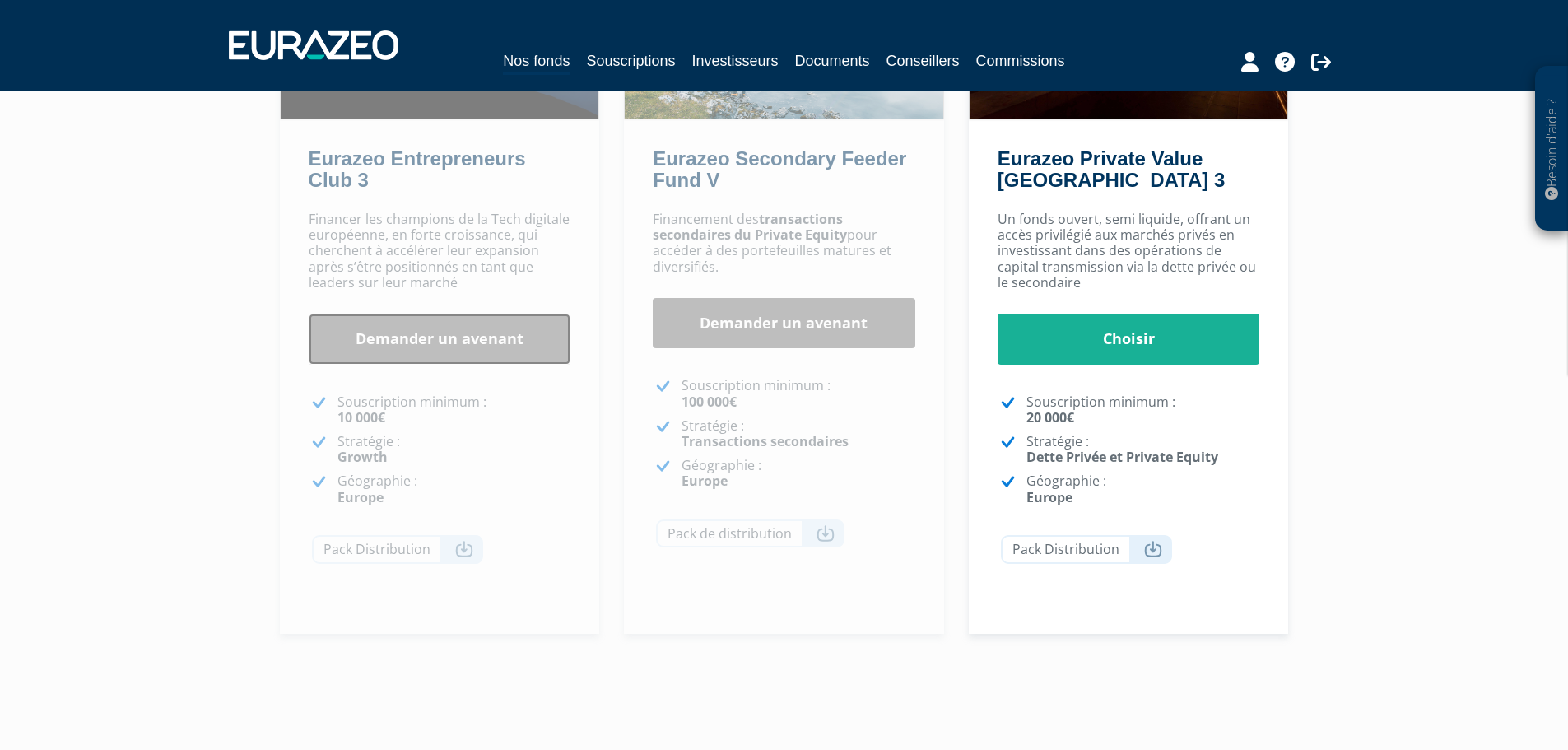
click at [452, 335] on link "Demander un avenant" at bounding box center [440, 339] width 262 height 51
